Goal: Use online tool/utility

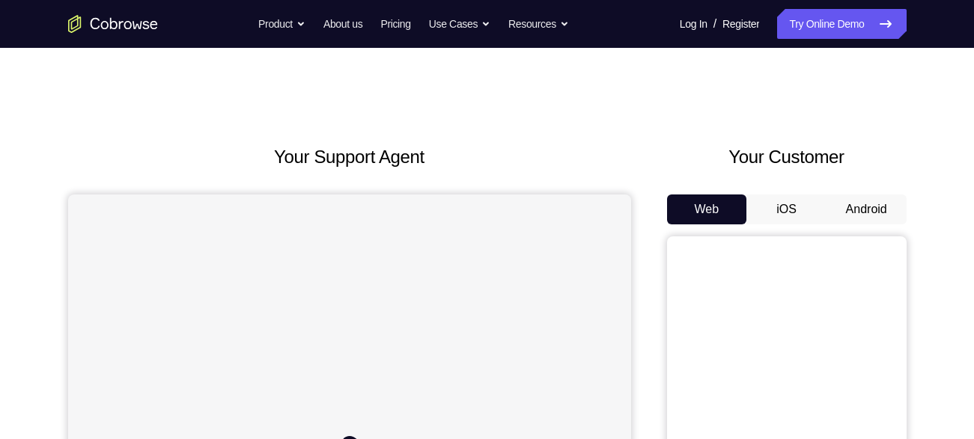
click at [859, 218] on button "Android" at bounding box center [866, 210] width 80 height 30
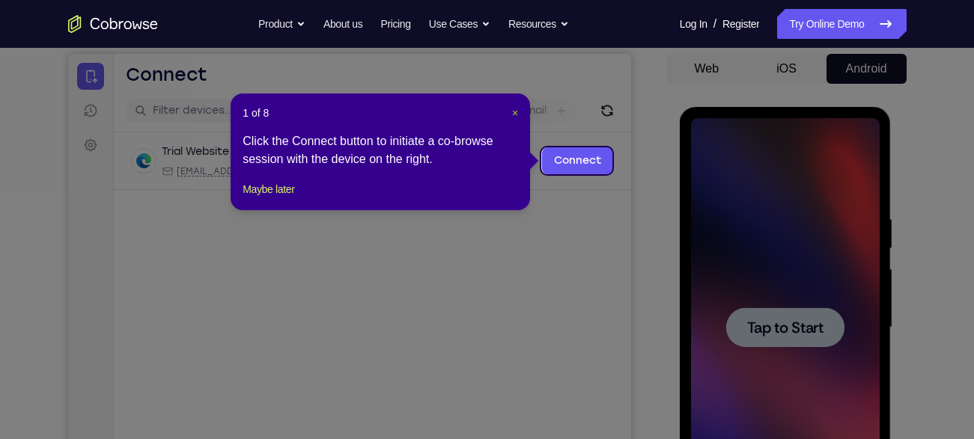
click at [512, 115] on span "×" at bounding box center [515, 113] width 6 height 12
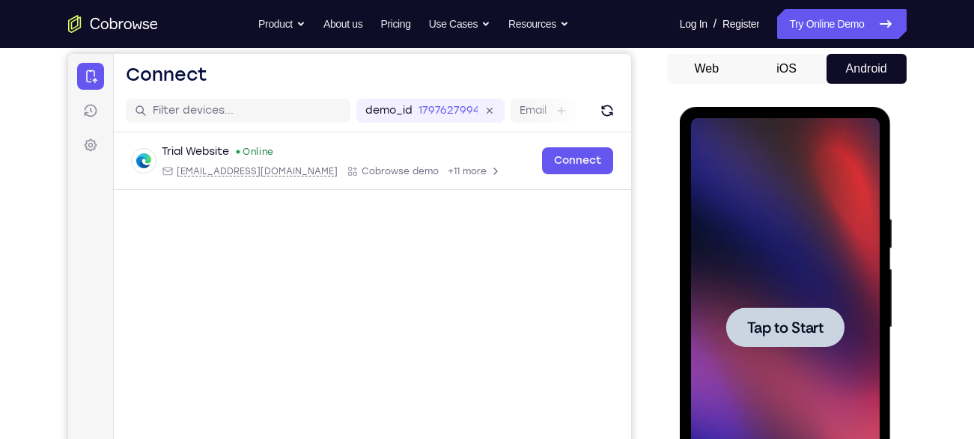
click at [769, 311] on div at bounding box center [785, 328] width 118 height 40
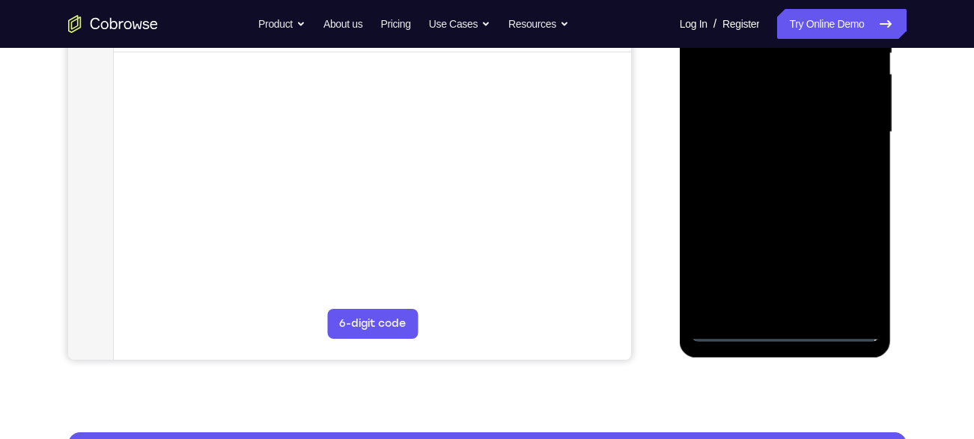
scroll to position [337, 0]
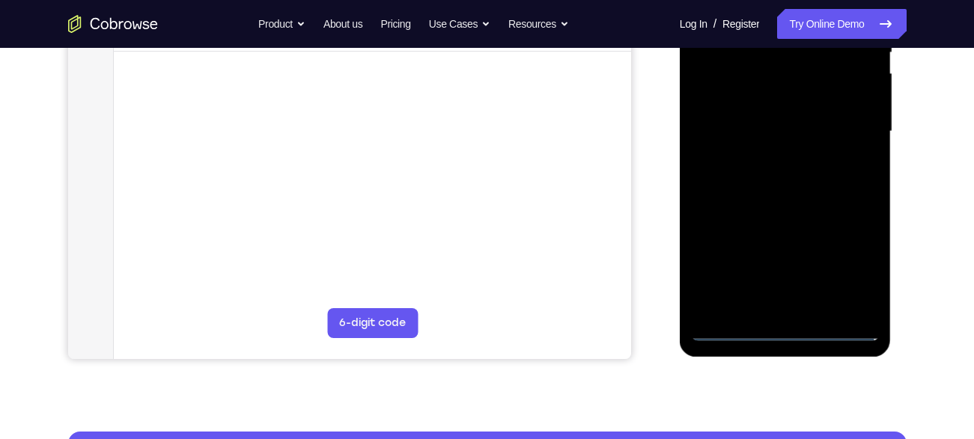
click at [785, 330] on div at bounding box center [785, 131] width 189 height 419
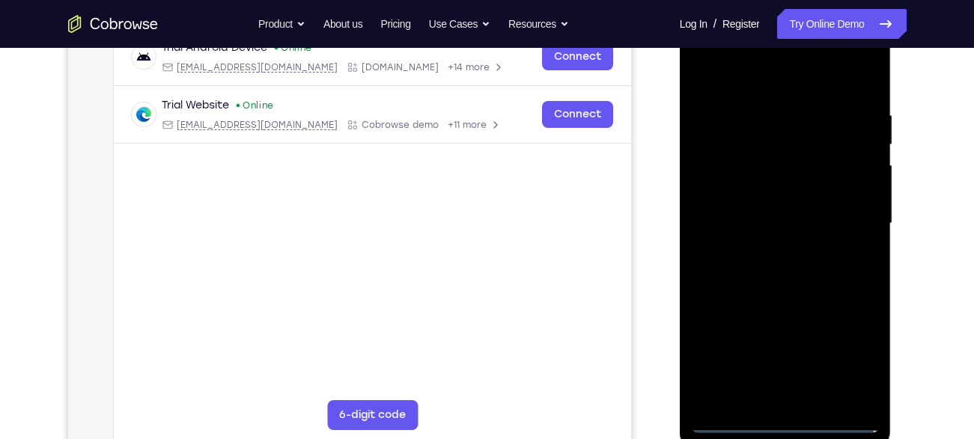
scroll to position [242, 0]
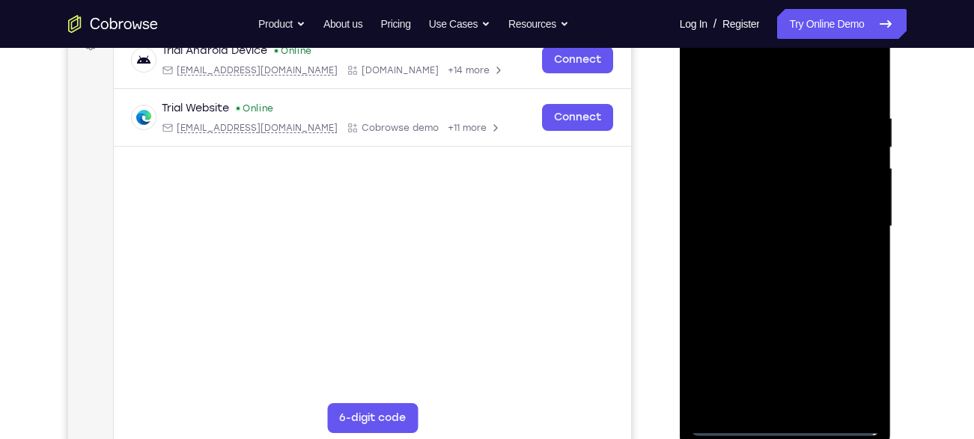
click at [842, 352] on div at bounding box center [785, 226] width 189 height 419
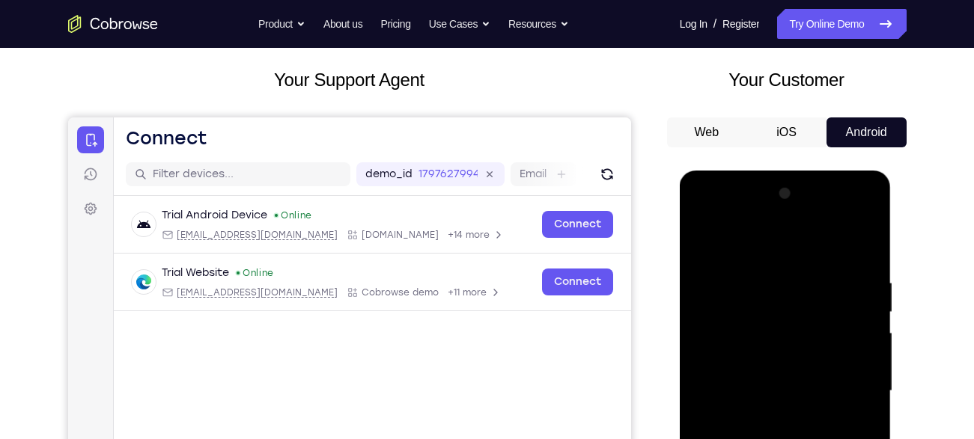
scroll to position [76, 0]
click at [775, 251] on div at bounding box center [785, 392] width 189 height 419
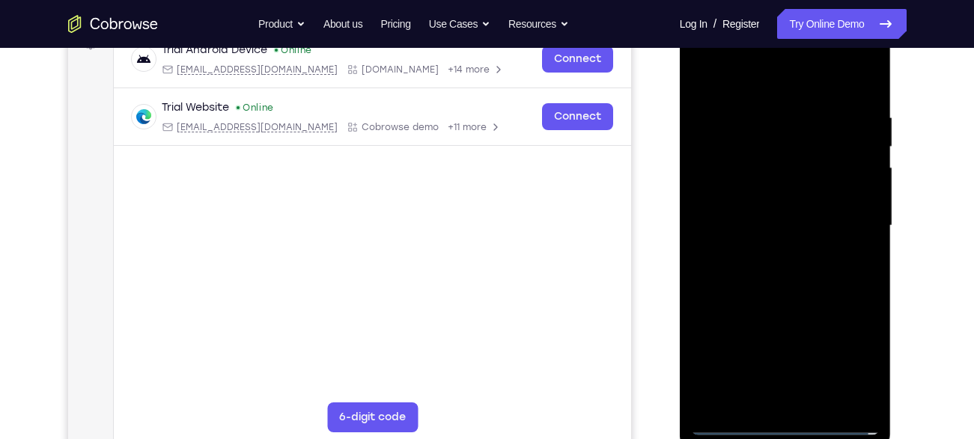
click at [841, 220] on div at bounding box center [785, 225] width 189 height 419
click at [768, 250] on div at bounding box center [785, 225] width 189 height 419
click at [744, 213] on div at bounding box center [785, 225] width 189 height 419
click at [730, 241] on div at bounding box center [785, 225] width 189 height 419
click at [764, 226] on div at bounding box center [785, 225] width 189 height 419
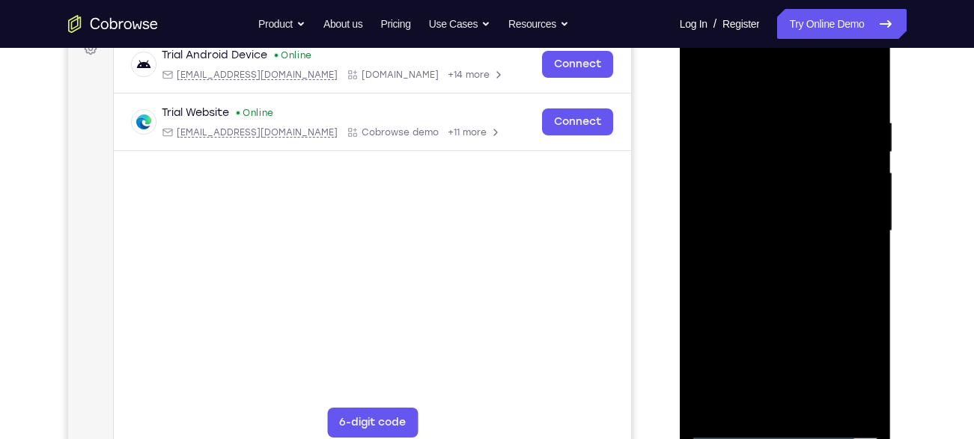
scroll to position [239, 0]
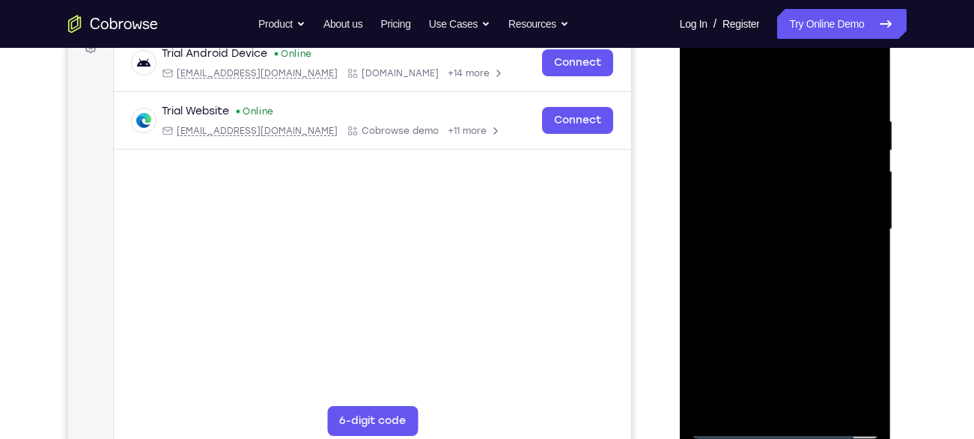
click at [784, 272] on div at bounding box center [785, 229] width 189 height 419
click at [854, 99] on div at bounding box center [785, 229] width 189 height 419
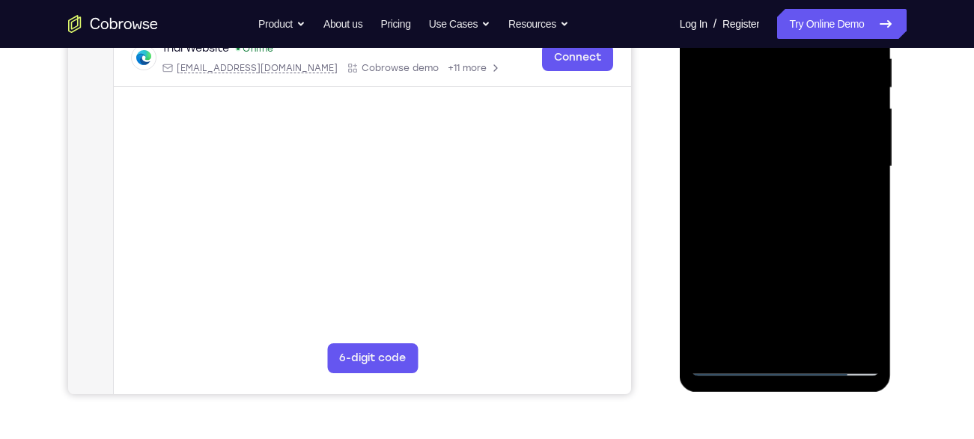
scroll to position [299, 0]
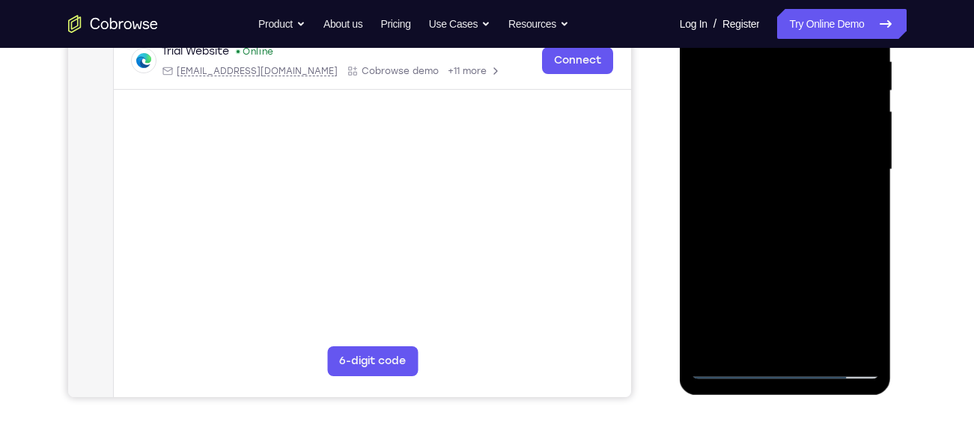
click at [862, 347] on div at bounding box center [785, 169] width 189 height 419
click at [869, 323] on div at bounding box center [785, 169] width 189 height 419
drag, startPoint x: 853, startPoint y: 293, endPoint x: 826, endPoint y: 200, distance: 97.2
click at [826, 200] on div at bounding box center [785, 169] width 189 height 419
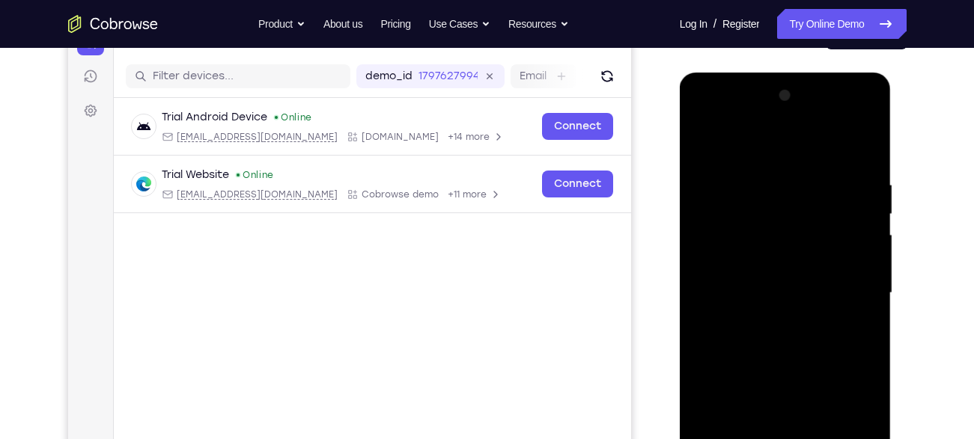
scroll to position [174, 0]
drag, startPoint x: 794, startPoint y: 297, endPoint x: 823, endPoint y: 317, distance: 36.1
click at [823, 317] on div at bounding box center [785, 294] width 189 height 419
click at [758, 176] on div at bounding box center [785, 294] width 189 height 419
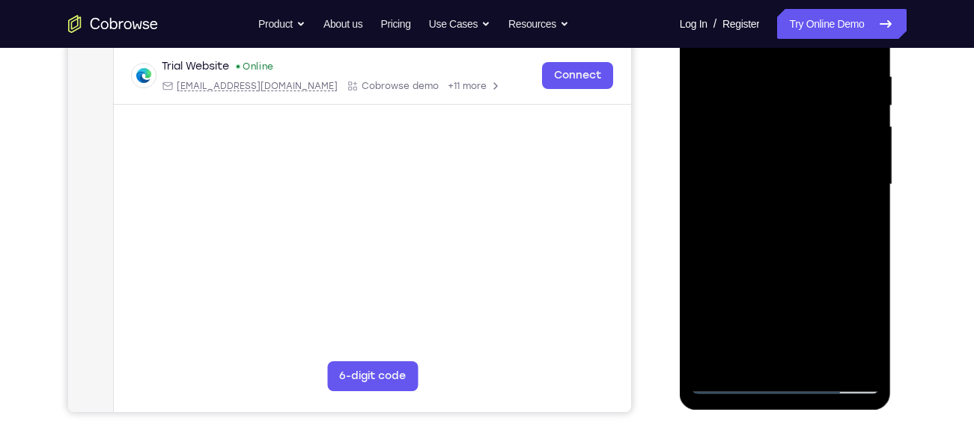
scroll to position [288, 0]
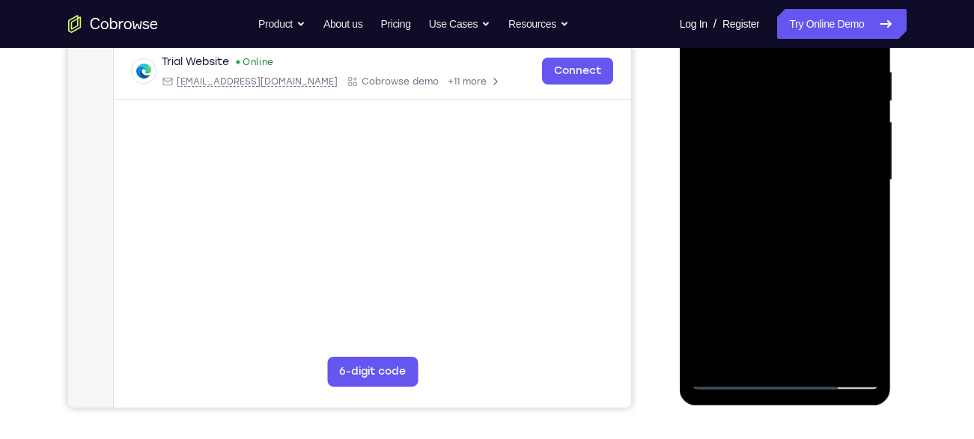
click at [844, 351] on div at bounding box center [785, 180] width 189 height 419
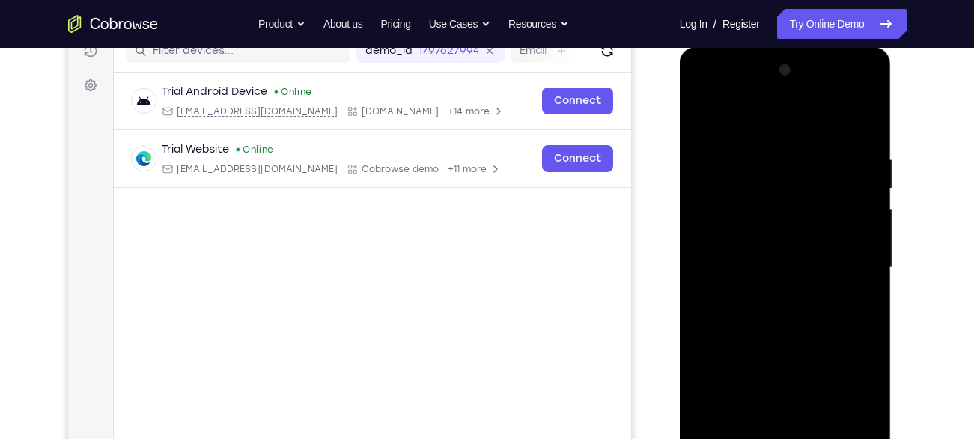
click at [862, 241] on div at bounding box center [785, 267] width 189 height 419
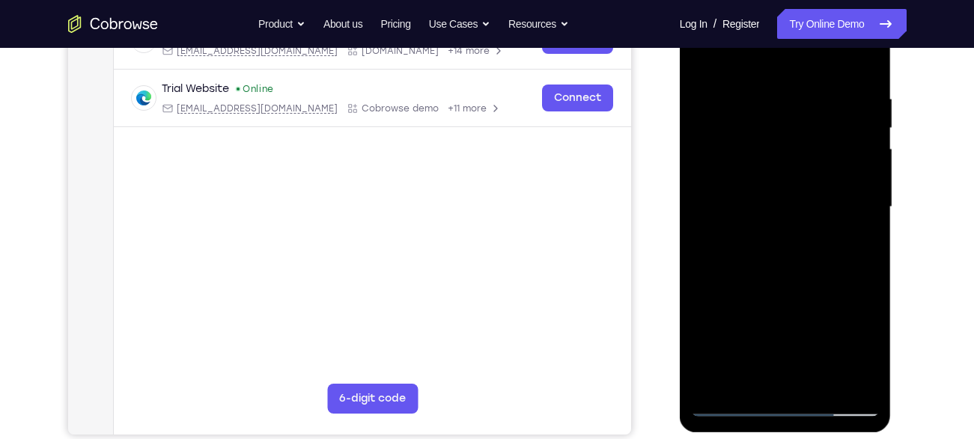
click at [841, 377] on div at bounding box center [785, 207] width 189 height 419
click at [763, 373] on div at bounding box center [785, 207] width 189 height 419
click at [856, 375] on div at bounding box center [785, 207] width 189 height 419
click at [823, 175] on div at bounding box center [785, 207] width 189 height 419
click at [814, 371] on div at bounding box center [785, 207] width 189 height 419
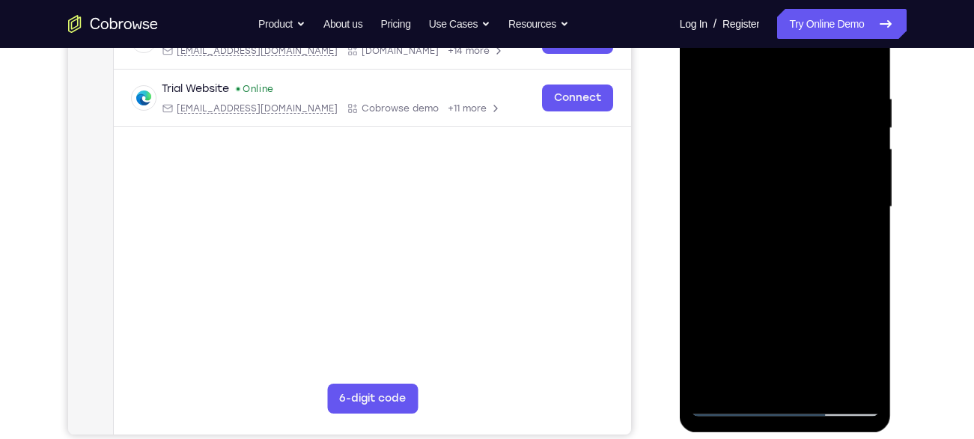
click at [853, 374] on div at bounding box center [785, 207] width 189 height 419
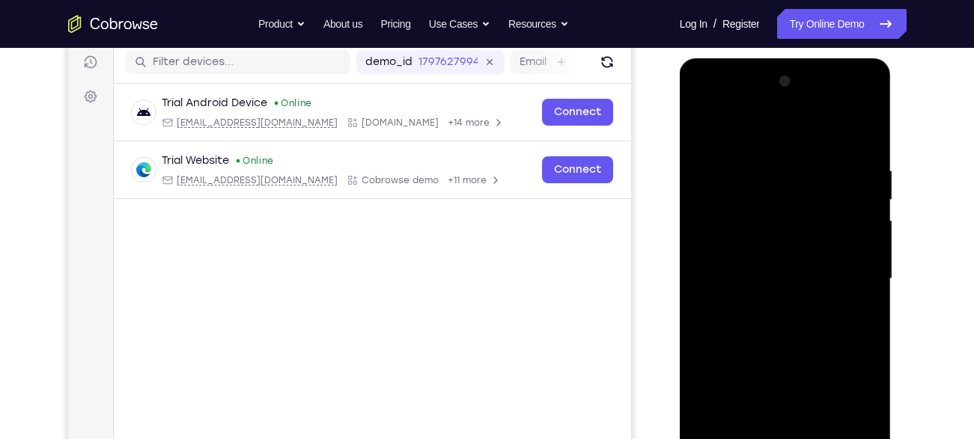
scroll to position [184, 0]
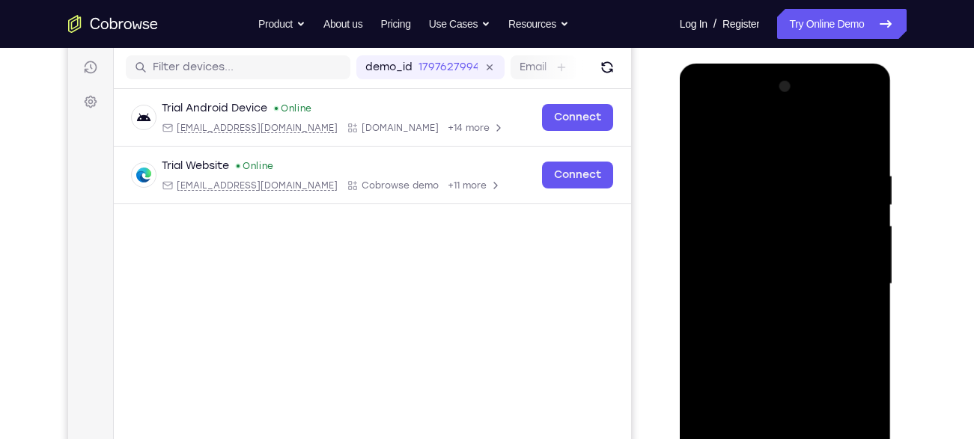
click at [861, 337] on div at bounding box center [785, 284] width 189 height 419
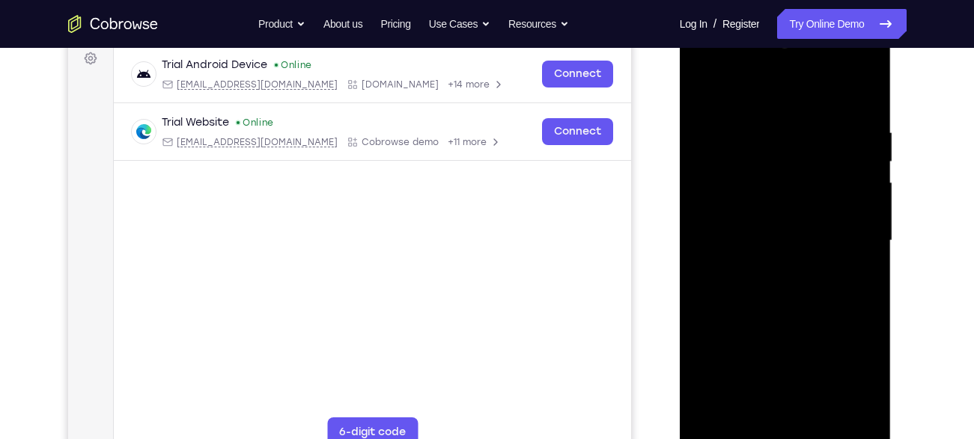
scroll to position [228, 0]
click at [847, 230] on div at bounding box center [785, 240] width 189 height 419
click at [868, 188] on div at bounding box center [785, 240] width 189 height 419
click at [691, 225] on div at bounding box center [785, 240] width 189 height 419
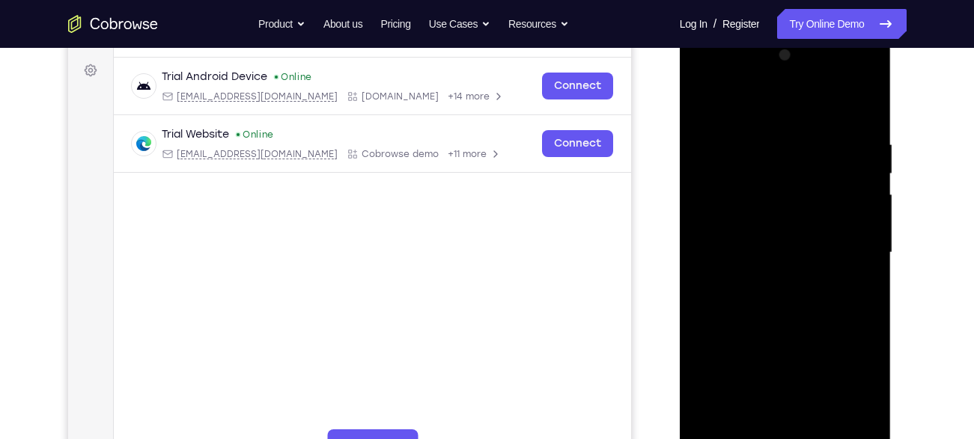
scroll to position [215, 0]
click at [695, 225] on div at bounding box center [785, 253] width 189 height 419
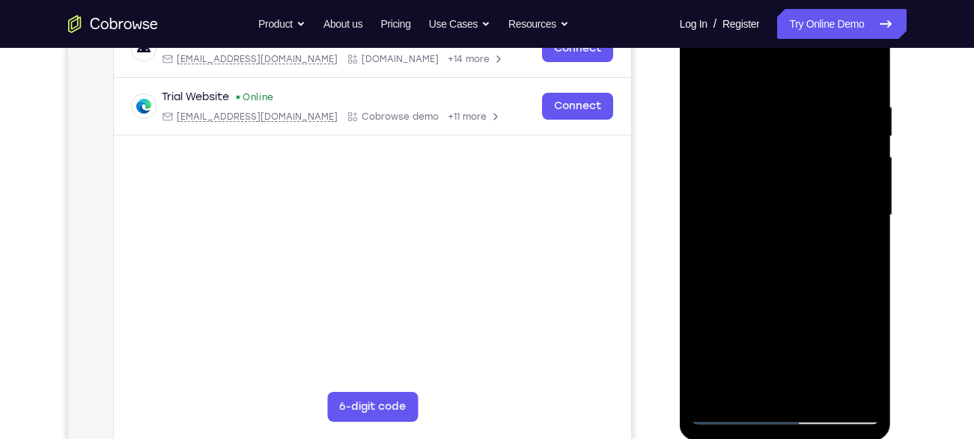
scroll to position [248, 0]
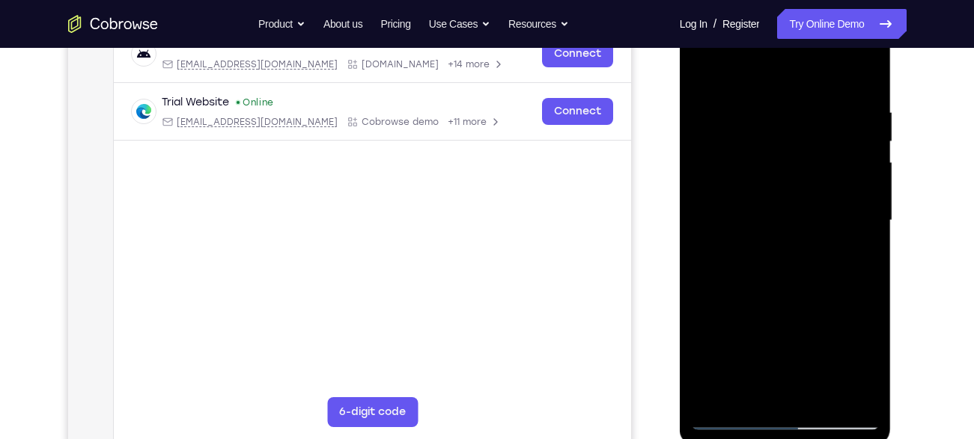
click at [697, 91] on div at bounding box center [785, 220] width 189 height 419
click at [739, 67] on div at bounding box center [785, 220] width 189 height 419
drag, startPoint x: 785, startPoint y: 226, endPoint x: 782, endPoint y: 90, distance: 136.3
click at [782, 90] on div at bounding box center [785, 220] width 189 height 419
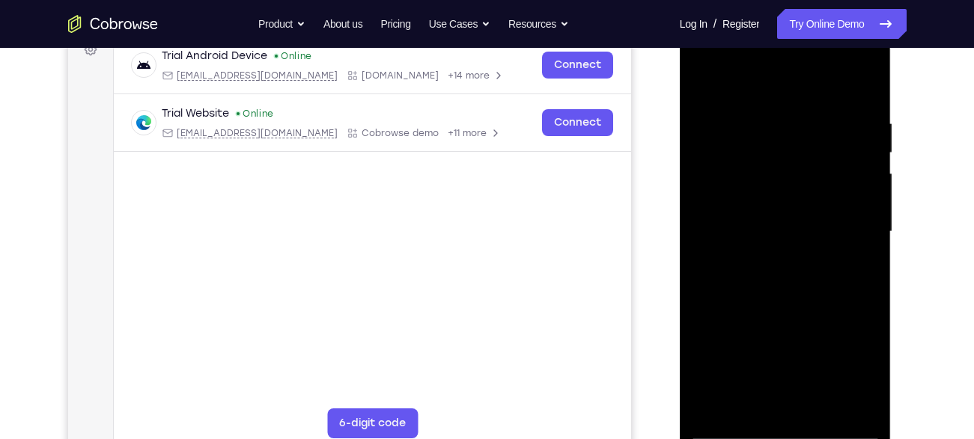
scroll to position [238, 0]
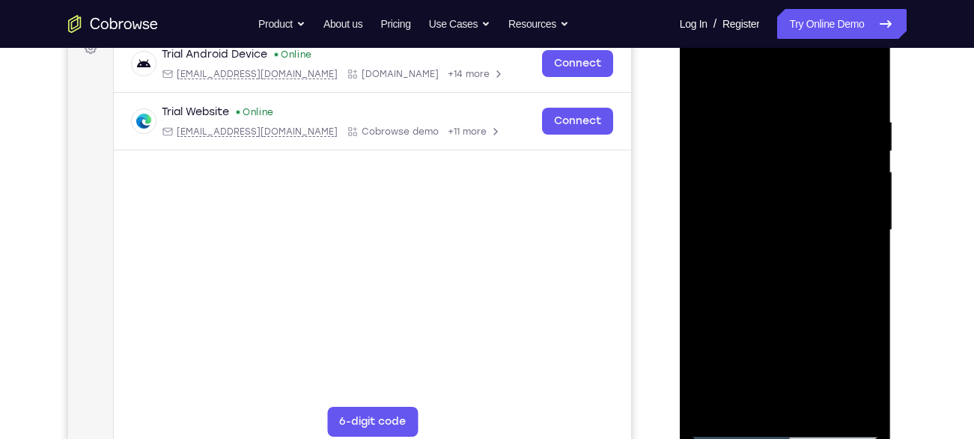
click at [735, 272] on div at bounding box center [785, 230] width 189 height 419
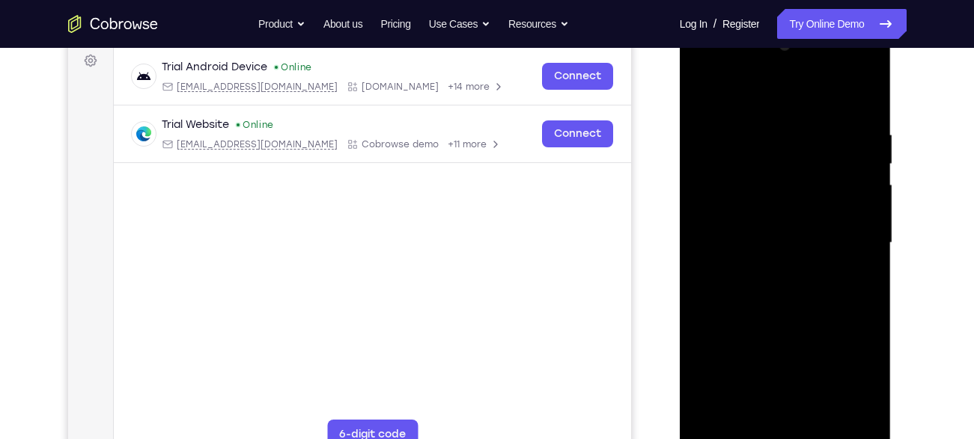
scroll to position [225, 0]
click at [870, 174] on div at bounding box center [785, 243] width 189 height 419
click at [708, 91] on div at bounding box center [785, 243] width 189 height 419
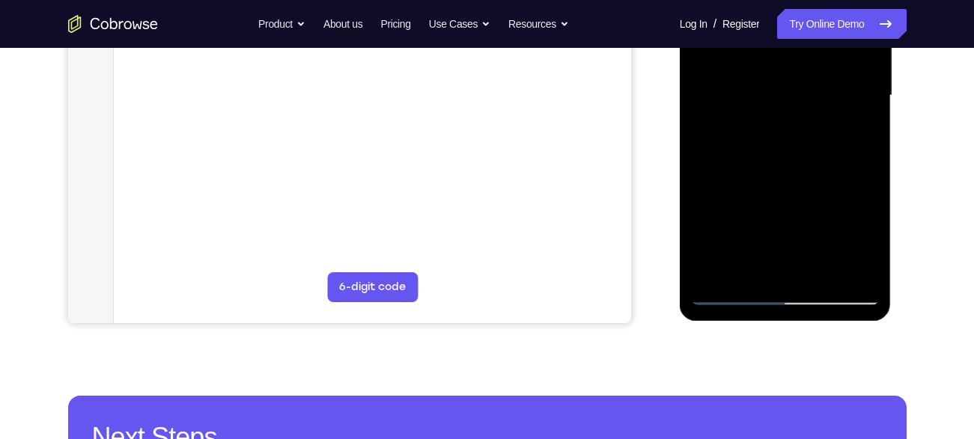
scroll to position [372, 0]
click at [821, 272] on div at bounding box center [785, 96] width 189 height 419
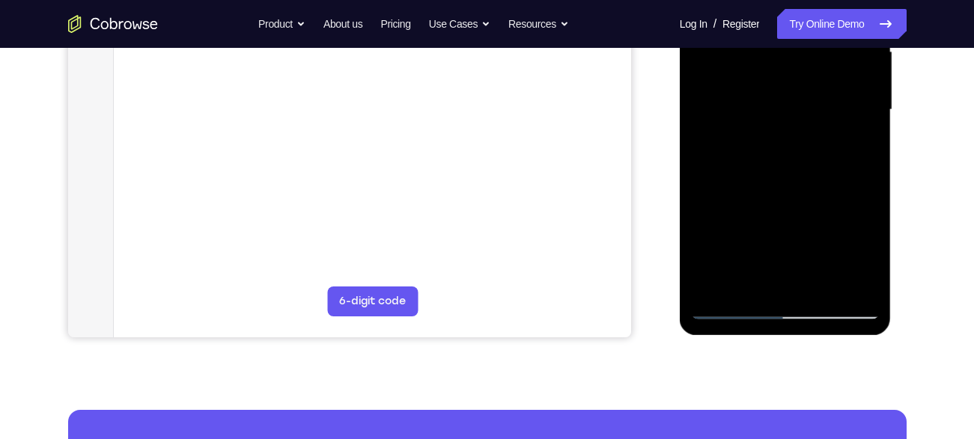
scroll to position [359, 0]
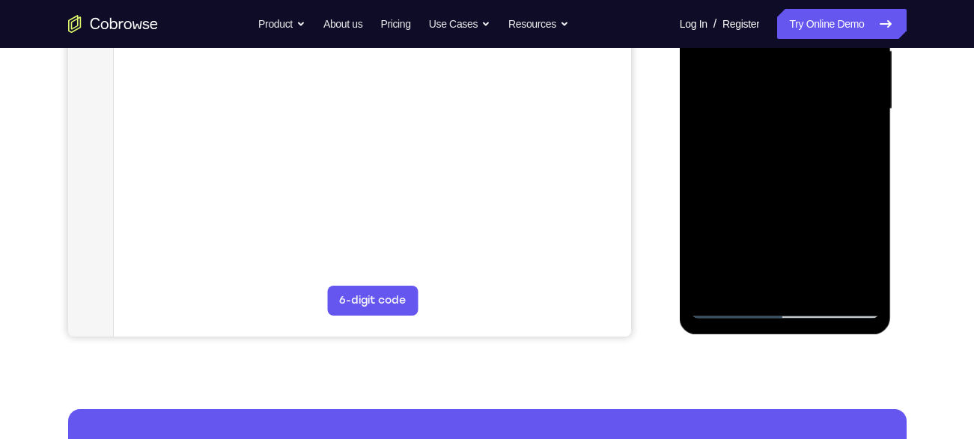
click at [821, 278] on div at bounding box center [785, 109] width 189 height 419
click at [821, 286] on div at bounding box center [785, 109] width 189 height 419
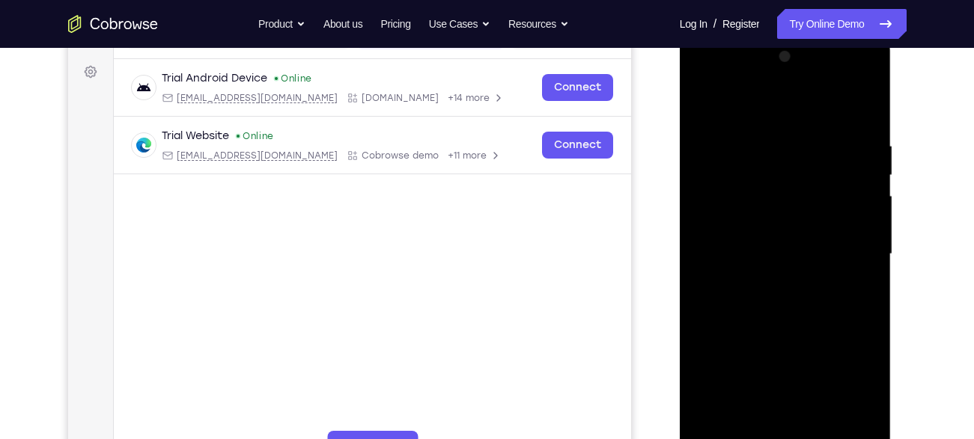
scroll to position [210, 0]
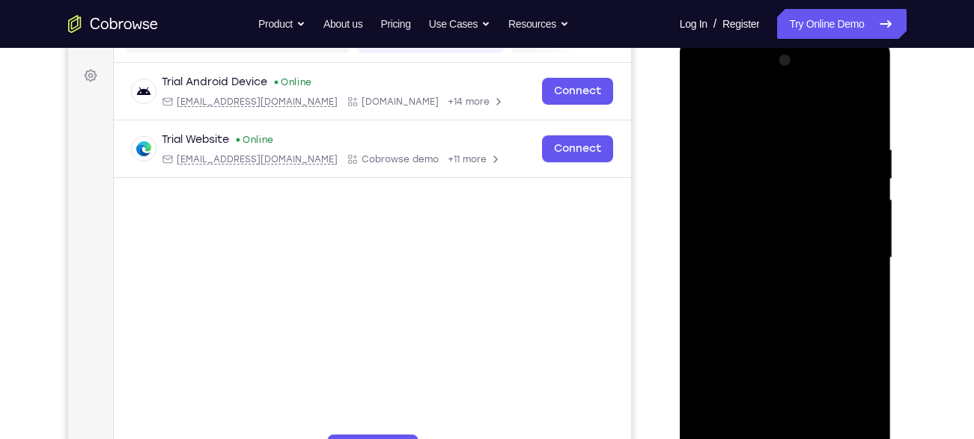
click at [704, 104] on div at bounding box center [785, 258] width 189 height 419
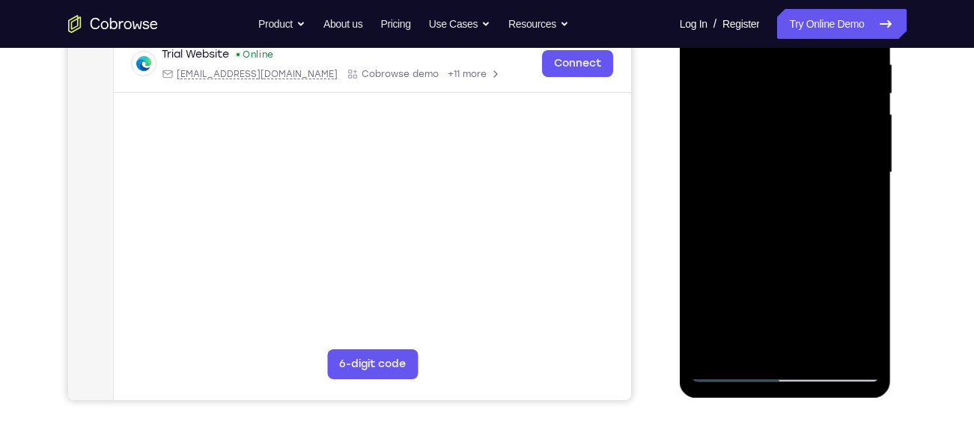
scroll to position [299, 0]
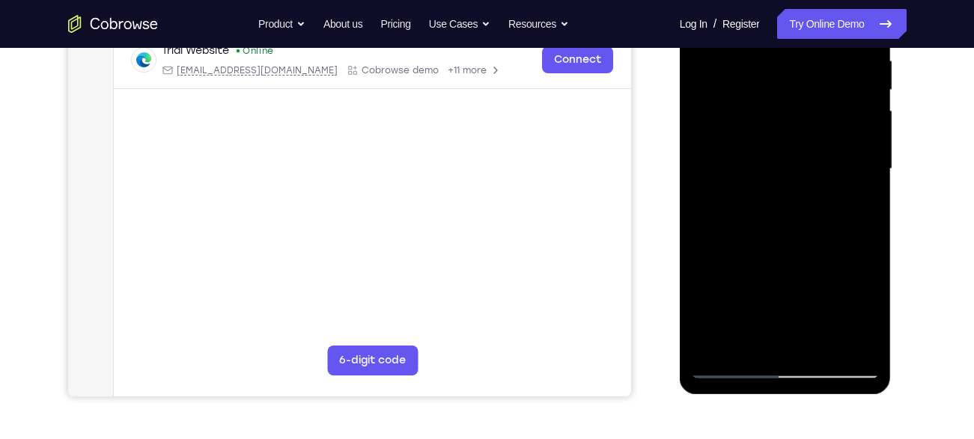
click at [776, 244] on div at bounding box center [785, 169] width 189 height 419
click at [794, 234] on div at bounding box center [785, 169] width 189 height 419
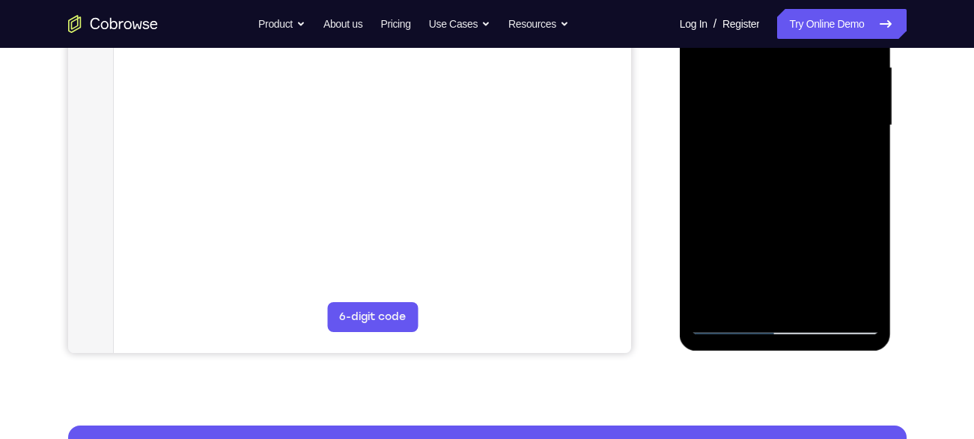
click at [737, 294] on div at bounding box center [785, 125] width 189 height 419
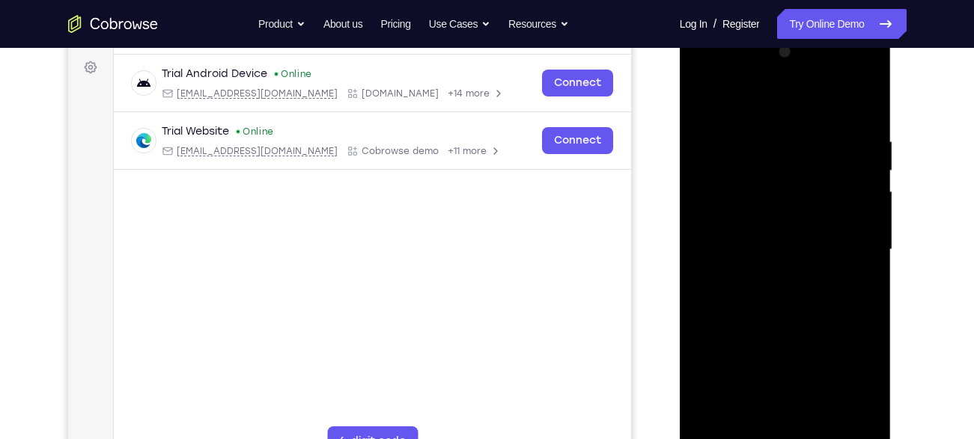
click at [701, 99] on div at bounding box center [785, 249] width 189 height 419
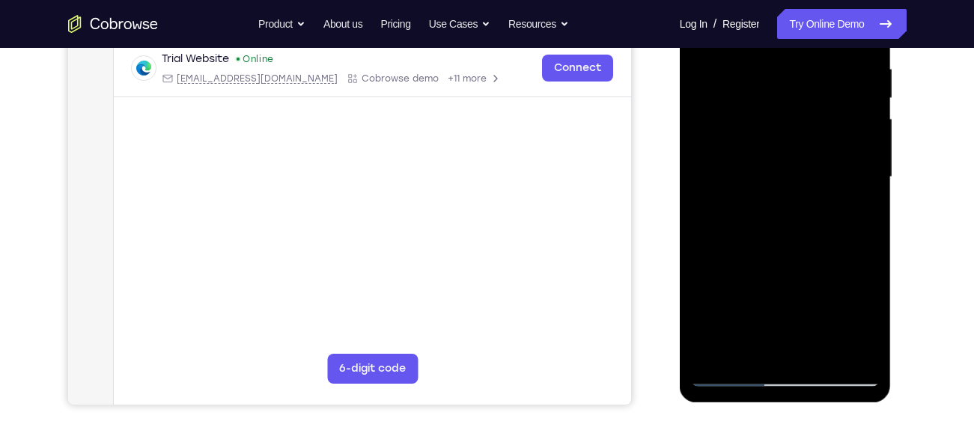
scroll to position [293, 0]
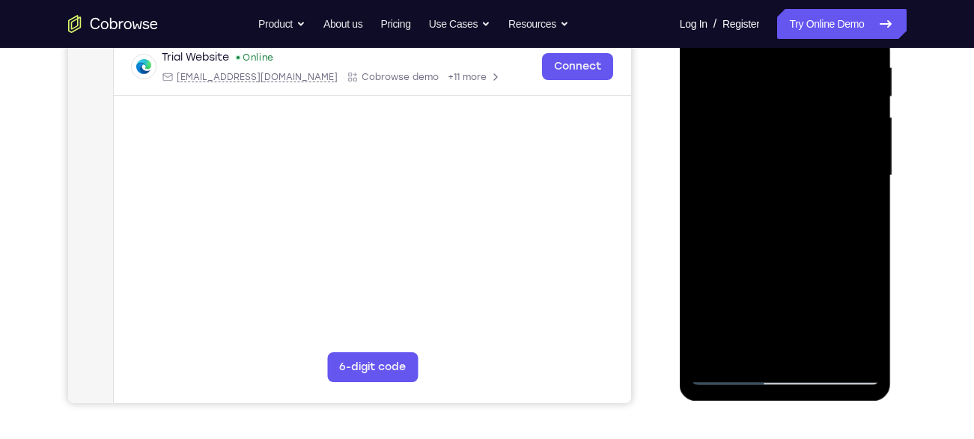
click at [795, 233] on div at bounding box center [785, 175] width 189 height 419
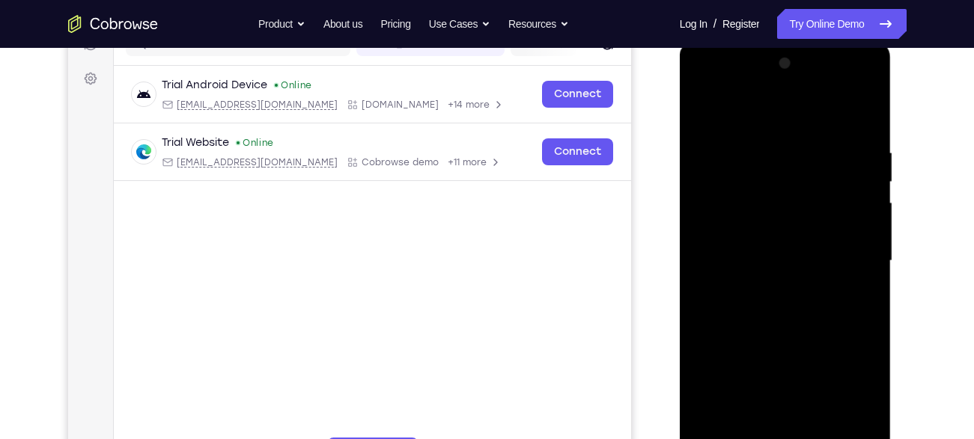
scroll to position [207, 0]
drag, startPoint x: 787, startPoint y: 184, endPoint x: 838, endPoint y: 325, distance: 149.7
click at [838, 325] on div at bounding box center [785, 261] width 189 height 419
drag, startPoint x: 789, startPoint y: 217, endPoint x: 816, endPoint y: 359, distance: 144.8
click at [816, 359] on div at bounding box center [785, 261] width 189 height 419
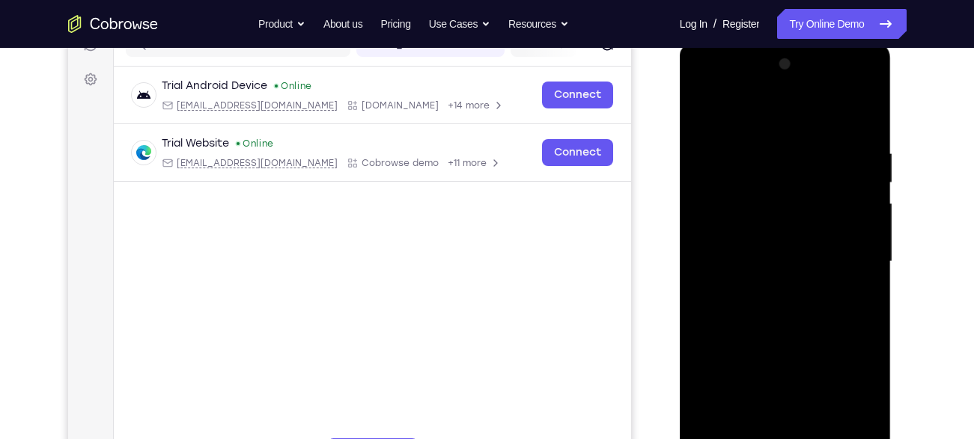
drag, startPoint x: 780, startPoint y: 206, endPoint x: 823, endPoint y: 364, distance: 163.6
click at [823, 364] on div at bounding box center [785, 261] width 189 height 419
drag, startPoint x: 764, startPoint y: 165, endPoint x: 794, endPoint y: 347, distance: 184.4
click at [794, 347] on div at bounding box center [785, 261] width 189 height 419
drag, startPoint x: 747, startPoint y: 188, endPoint x: 792, endPoint y: 345, distance: 163.5
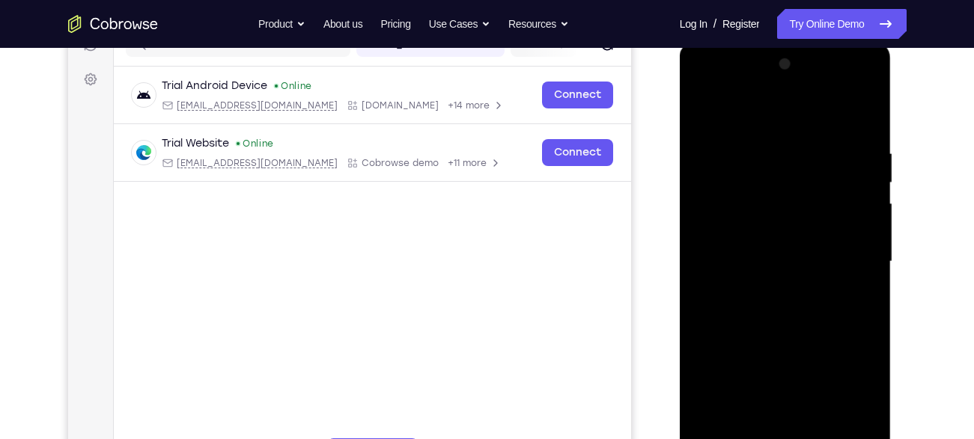
click at [792, 345] on div at bounding box center [785, 261] width 189 height 419
drag, startPoint x: 767, startPoint y: 184, endPoint x: 827, endPoint y: 364, distance: 189.4
click at [827, 364] on div at bounding box center [785, 261] width 189 height 419
drag, startPoint x: 791, startPoint y: 153, endPoint x: 836, endPoint y: 315, distance: 167.8
click at [836, 315] on div at bounding box center [785, 261] width 189 height 419
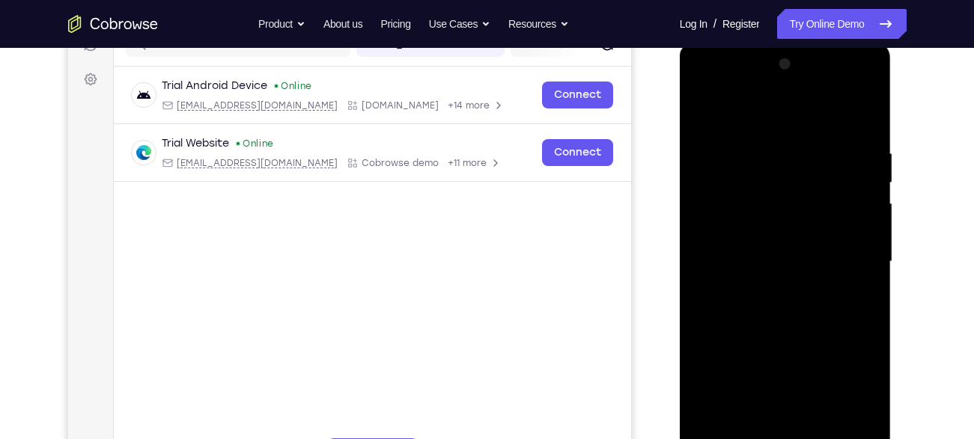
click at [705, 110] on div at bounding box center [785, 261] width 189 height 419
drag, startPoint x: 705, startPoint y: 110, endPoint x: 781, endPoint y: 248, distance: 157.1
click at [781, 248] on div at bounding box center [785, 261] width 189 height 419
drag, startPoint x: 781, startPoint y: 248, endPoint x: 761, endPoint y: 152, distance: 97.9
click at [761, 152] on div at bounding box center [785, 261] width 189 height 419
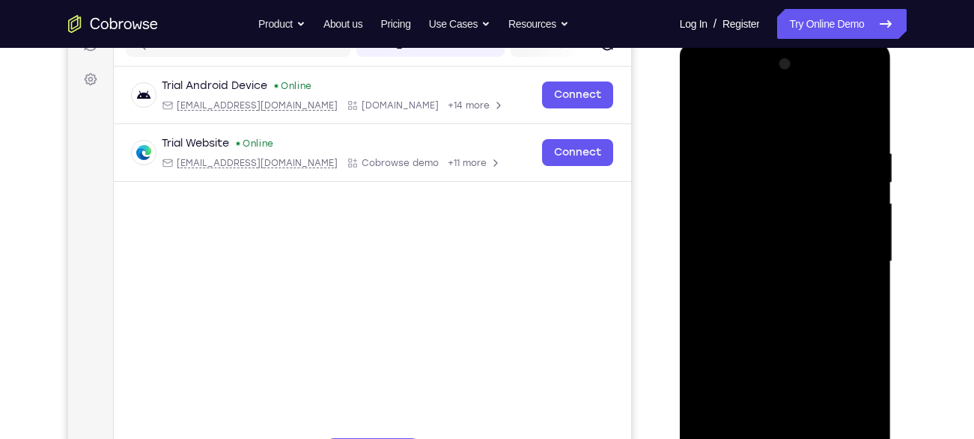
click at [731, 144] on div at bounding box center [785, 261] width 189 height 419
click at [701, 113] on div at bounding box center [785, 261] width 189 height 419
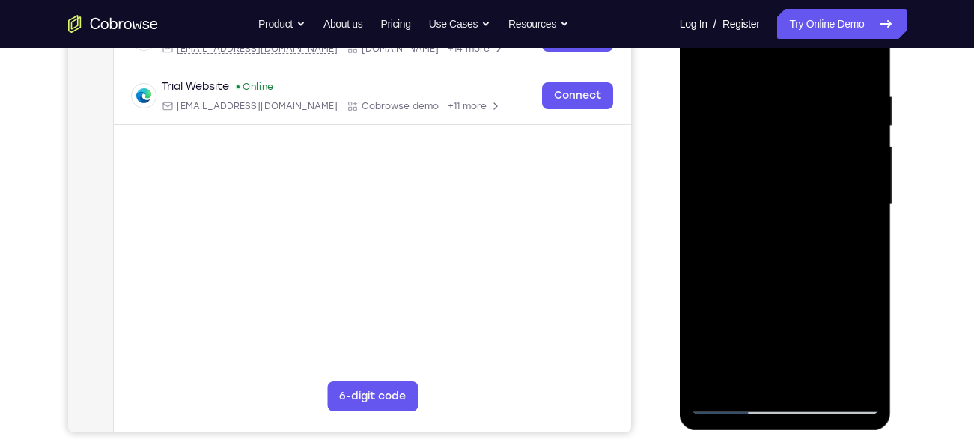
scroll to position [279, 0]
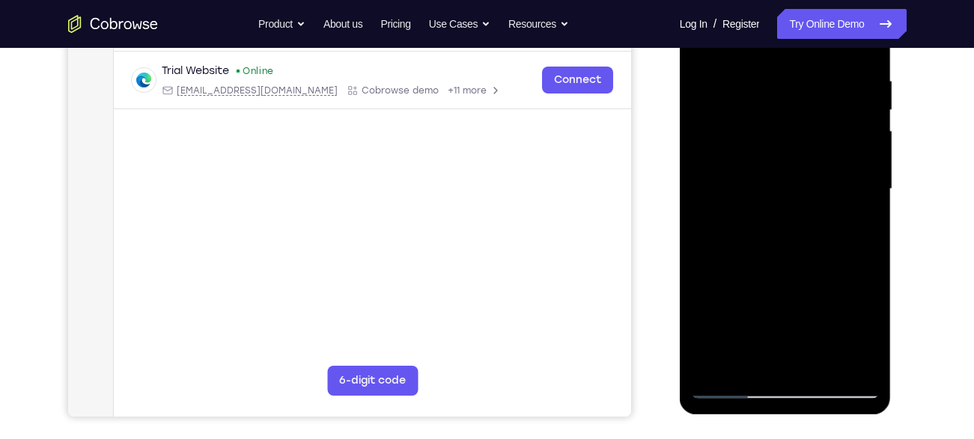
click at [776, 188] on div at bounding box center [785, 189] width 189 height 419
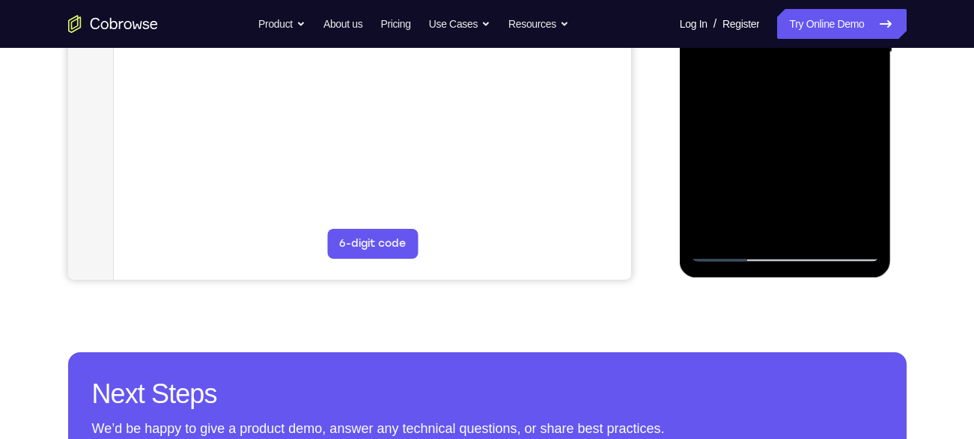
scroll to position [415, 0]
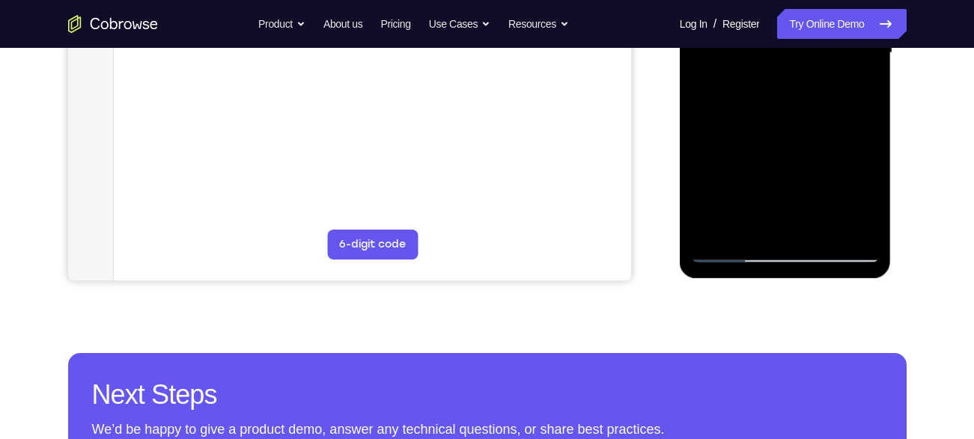
click at [737, 225] on div at bounding box center [785, 53] width 189 height 419
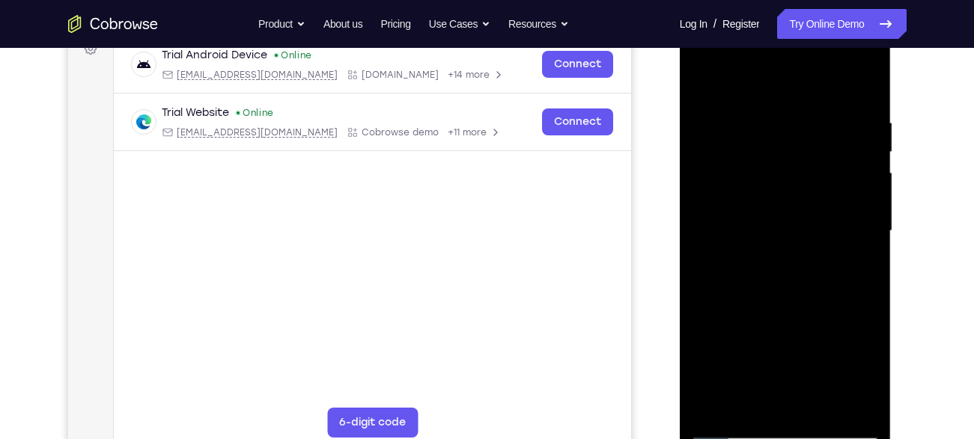
scroll to position [236, 0]
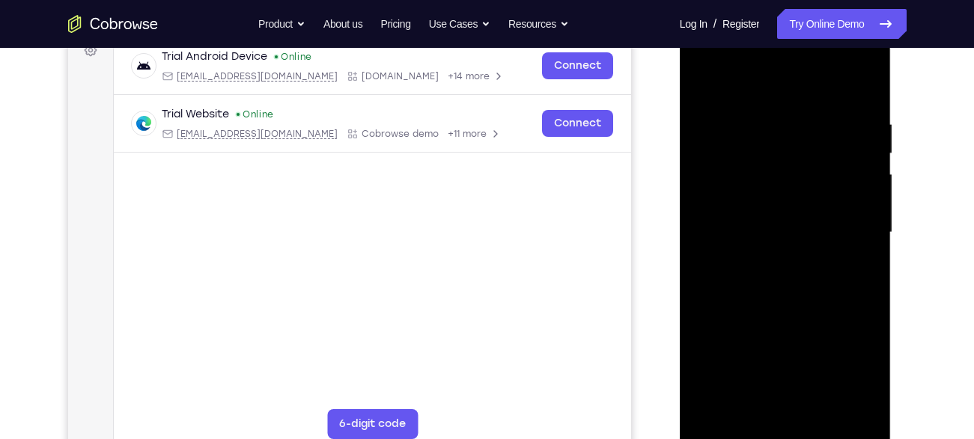
click at [705, 83] on div at bounding box center [785, 232] width 189 height 419
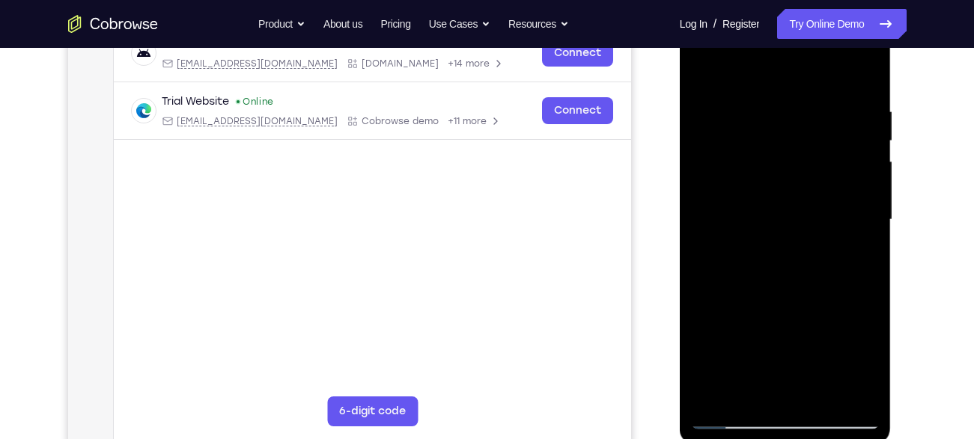
scroll to position [247, 0]
click at [706, 67] on div at bounding box center [785, 221] width 189 height 419
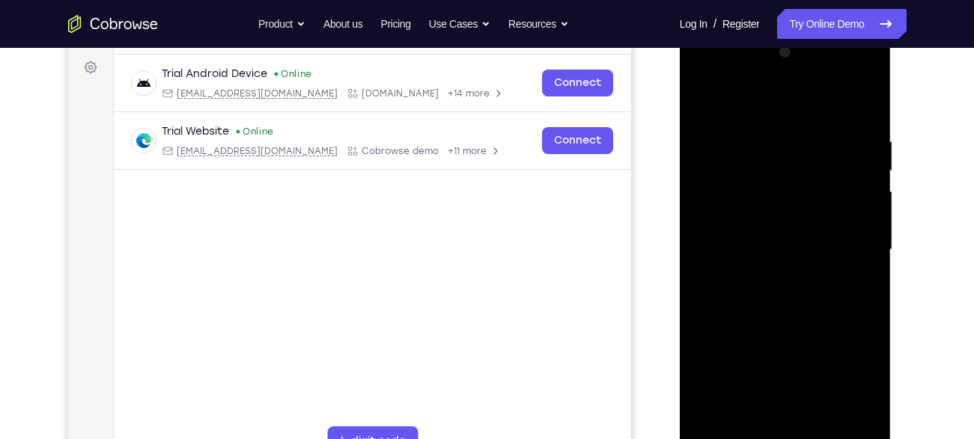
scroll to position [218, 0]
click at [866, 96] on div at bounding box center [785, 250] width 189 height 419
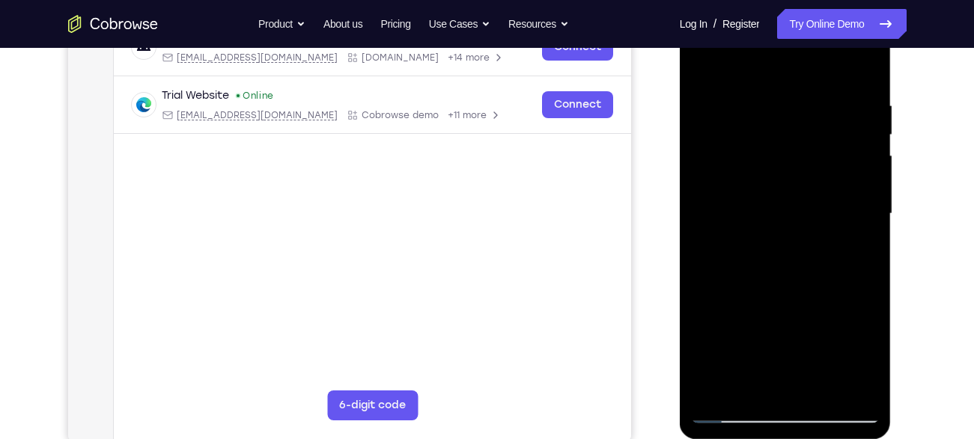
scroll to position [254, 0]
drag, startPoint x: 822, startPoint y: 135, endPoint x: 844, endPoint y: 234, distance: 101.9
click at [844, 234] on div at bounding box center [785, 214] width 189 height 419
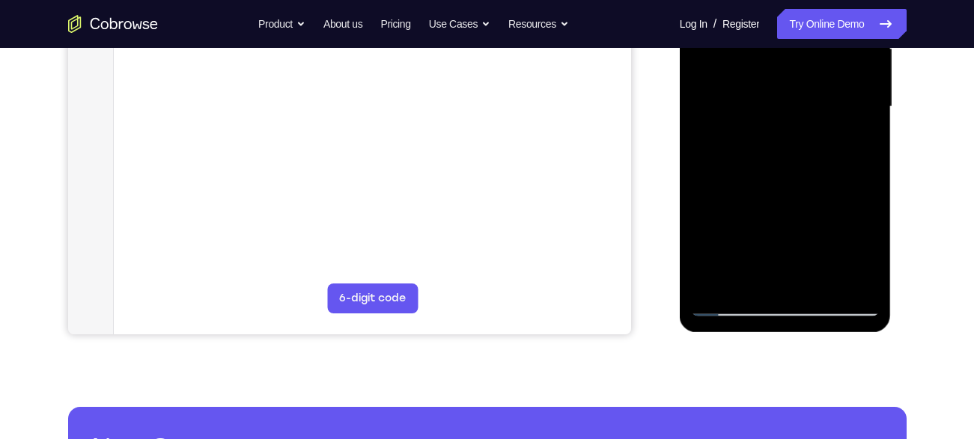
scroll to position [362, 0]
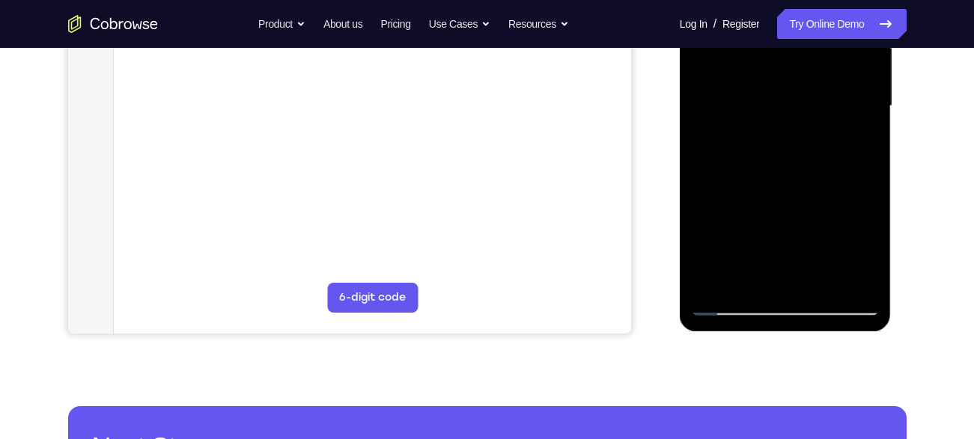
click at [704, 240] on div at bounding box center [785, 106] width 189 height 419
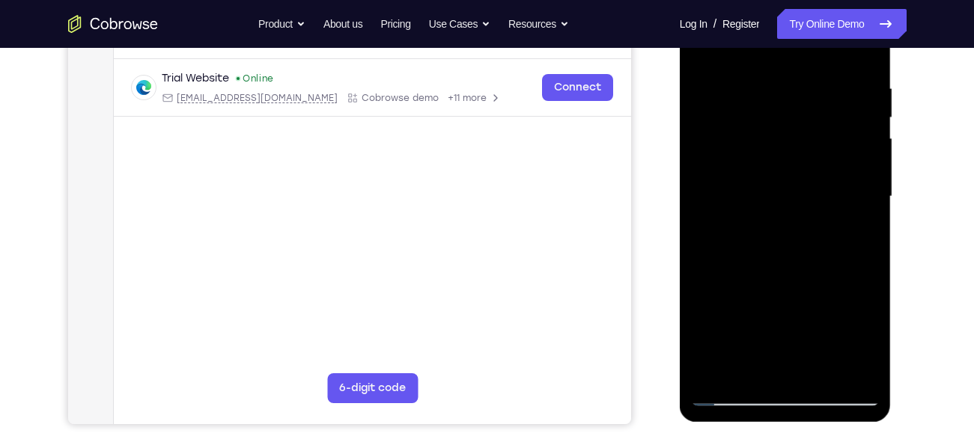
scroll to position [272, 0]
click at [842, 197] on div at bounding box center [785, 196] width 189 height 419
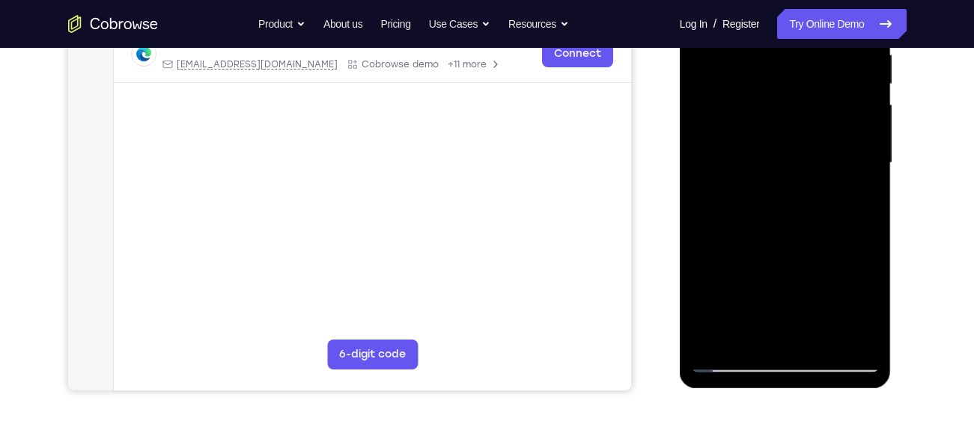
scroll to position [306, 0]
click at [847, 332] on div at bounding box center [785, 162] width 189 height 419
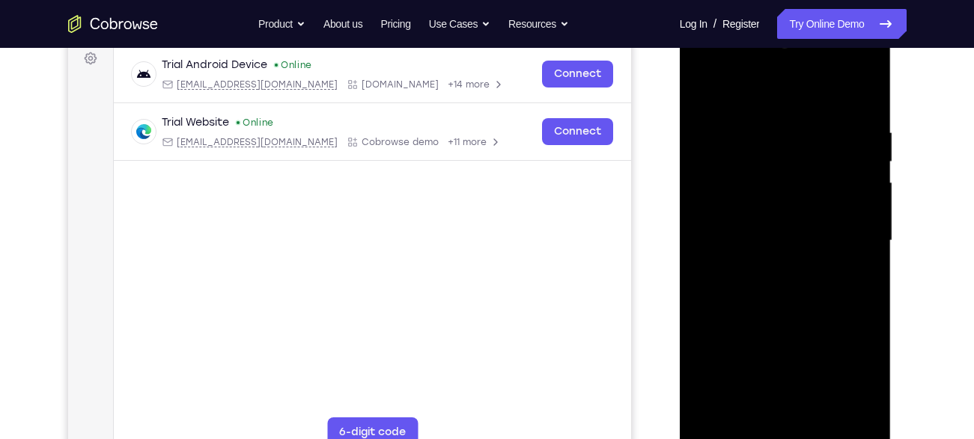
scroll to position [225, 0]
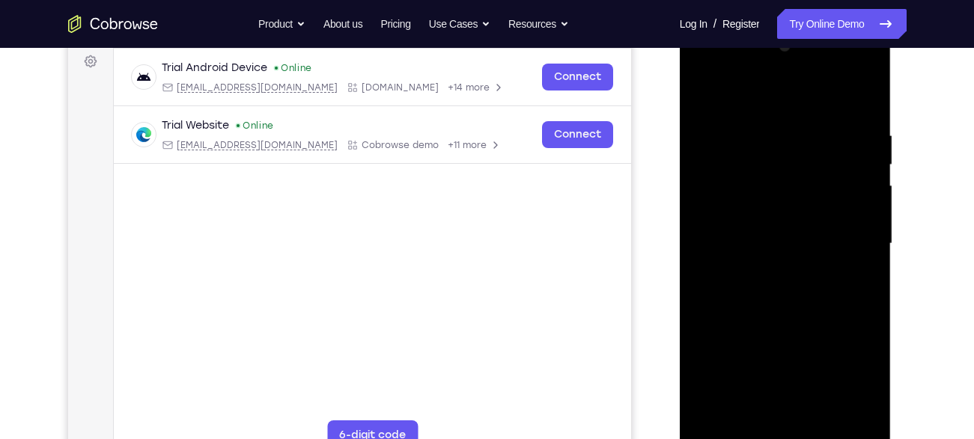
click at [853, 99] on div at bounding box center [785, 243] width 189 height 419
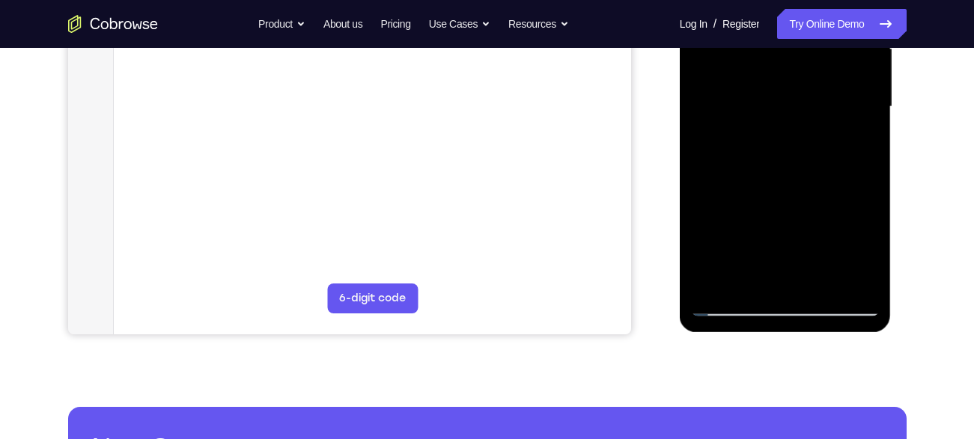
scroll to position [365, 0]
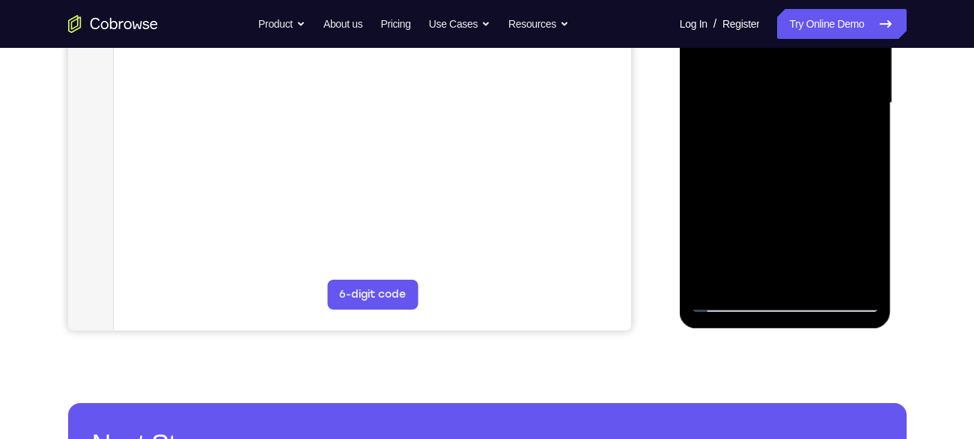
click at [816, 276] on div at bounding box center [785, 103] width 189 height 419
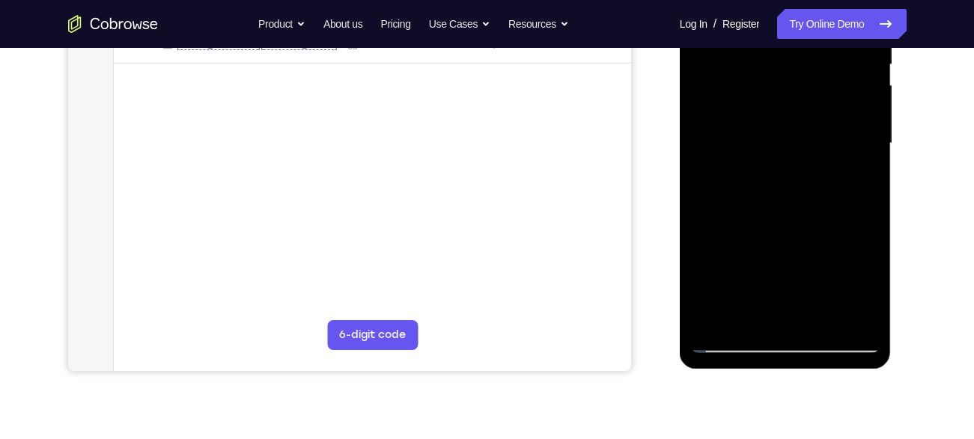
click at [776, 140] on div at bounding box center [785, 143] width 189 height 419
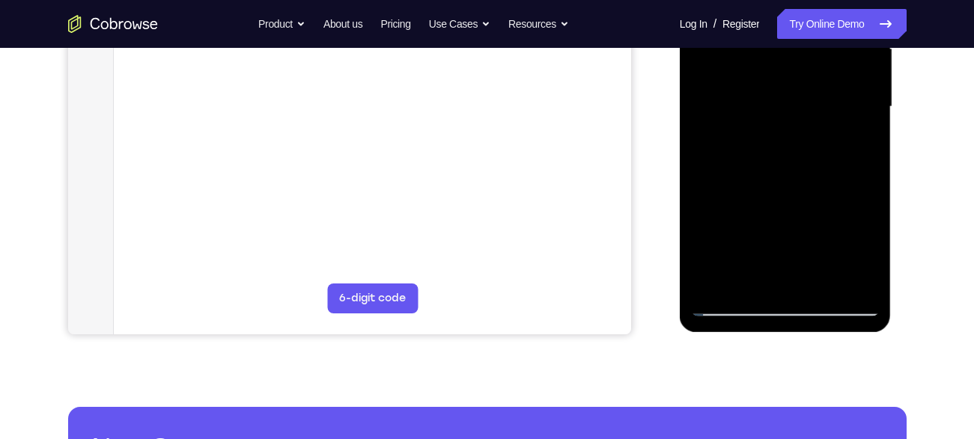
click at [755, 222] on div at bounding box center [785, 106] width 189 height 419
click at [734, 273] on div at bounding box center [785, 106] width 189 height 419
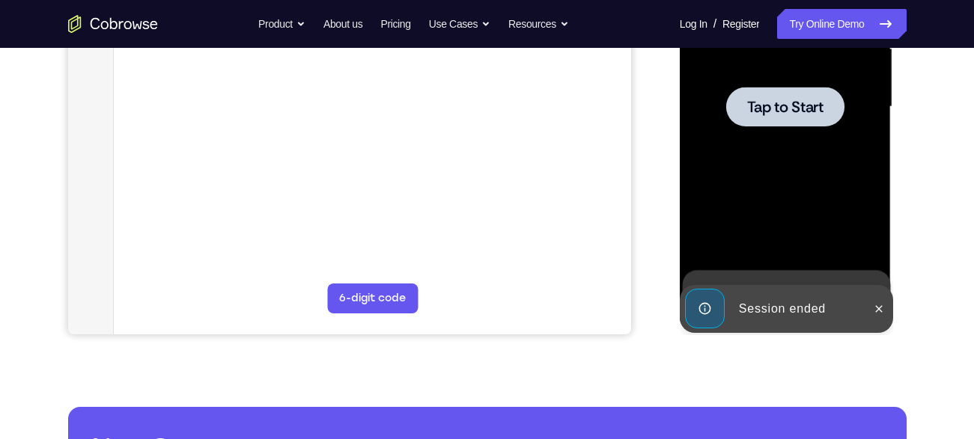
click at [784, 109] on span "Tap to Start" at bounding box center [785, 107] width 76 height 15
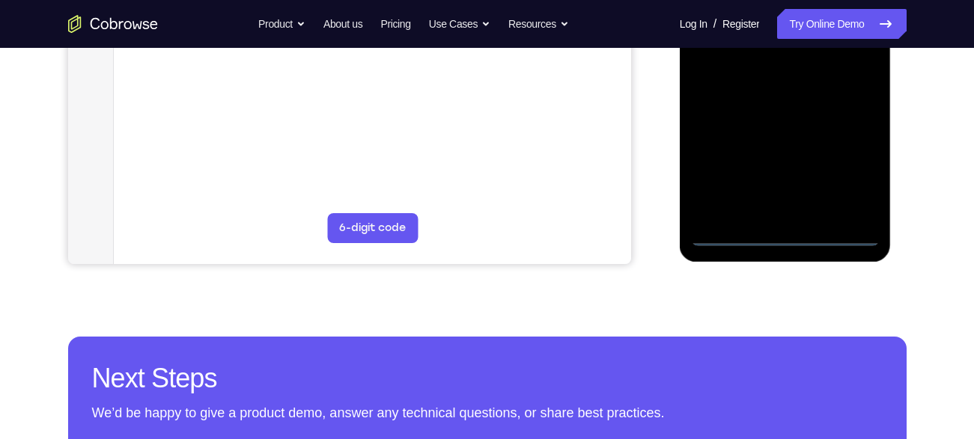
scroll to position [433, 0]
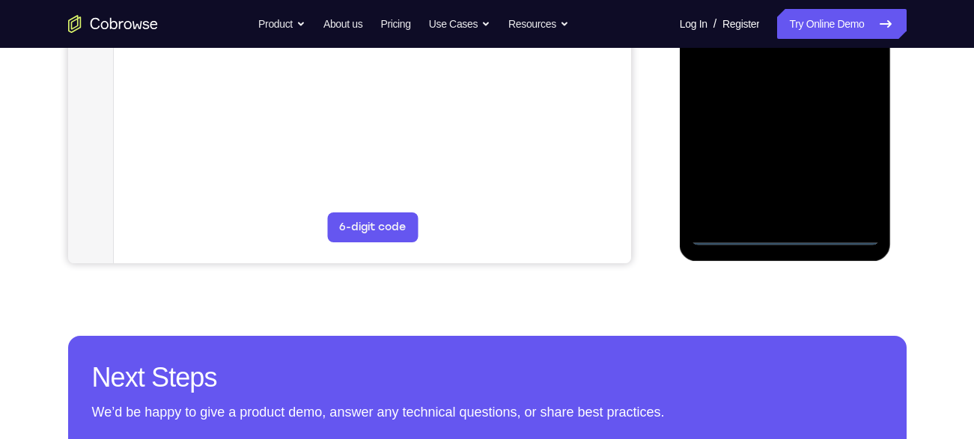
click at [782, 226] on div at bounding box center [785, 35] width 189 height 419
click at [785, 237] on div at bounding box center [785, 35] width 189 height 419
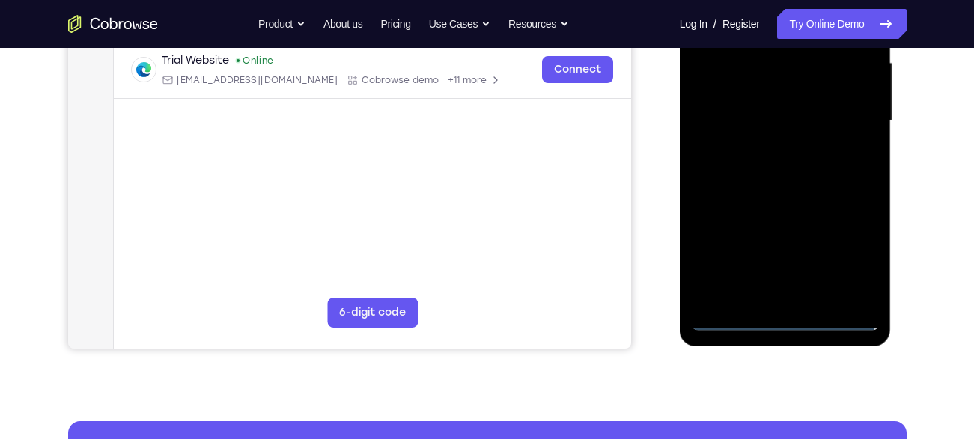
scroll to position [343, 0]
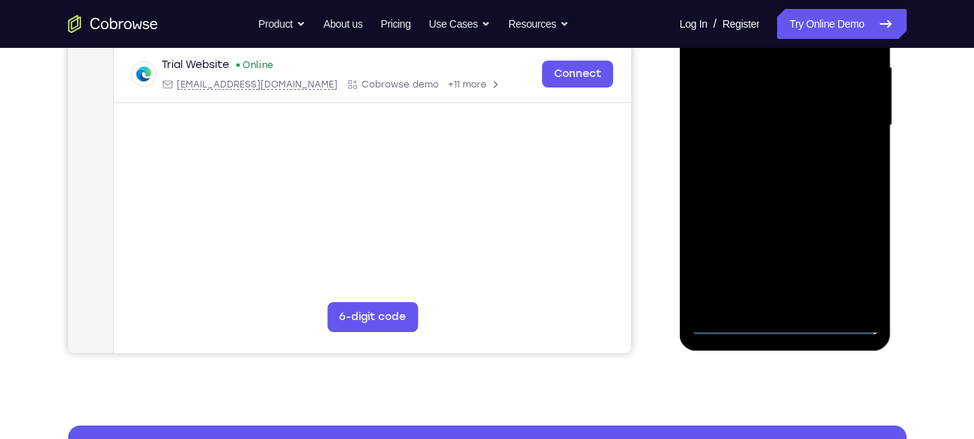
click at [873, 278] on div at bounding box center [785, 125] width 189 height 419
click at [859, 258] on div at bounding box center [785, 125] width 189 height 419
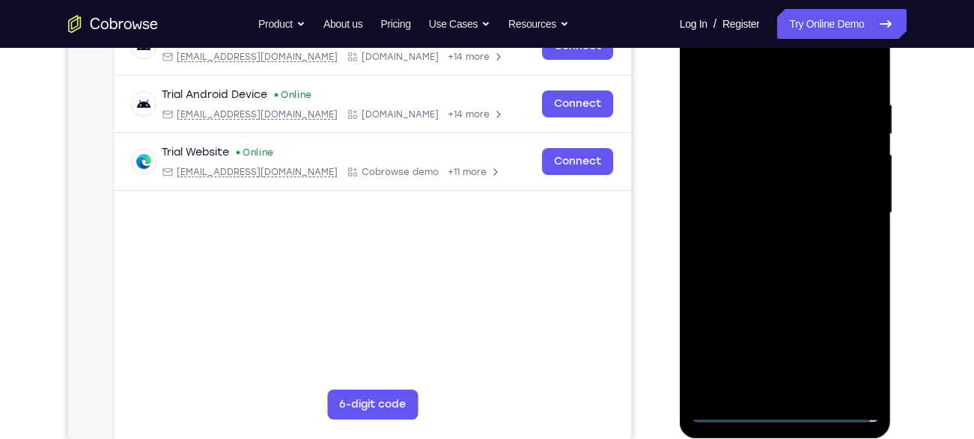
click at [786, 76] on div at bounding box center [785, 213] width 189 height 419
click at [845, 204] on div at bounding box center [785, 213] width 189 height 419
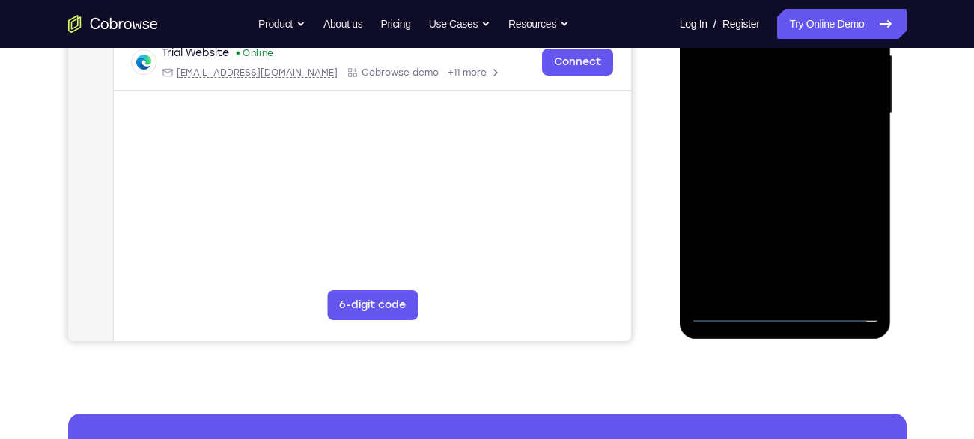
scroll to position [314, 0]
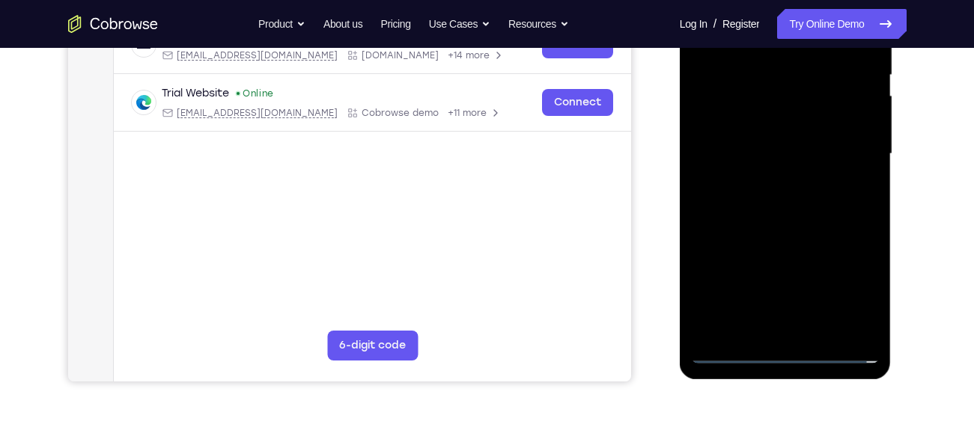
click at [768, 180] on div at bounding box center [785, 154] width 189 height 419
click at [764, 148] on div at bounding box center [785, 154] width 189 height 419
click at [732, 115] on div at bounding box center [785, 154] width 189 height 419
click at [751, 150] on div at bounding box center [785, 154] width 189 height 419
click at [785, 198] on div at bounding box center [785, 154] width 189 height 419
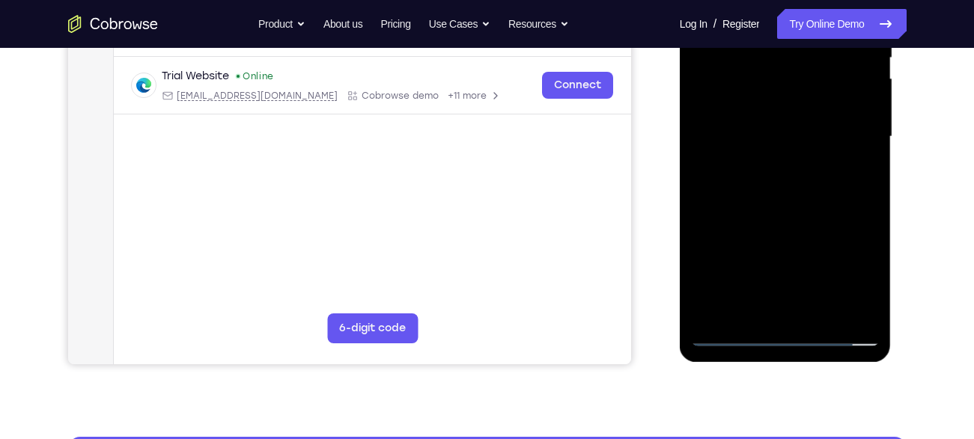
scroll to position [333, 0]
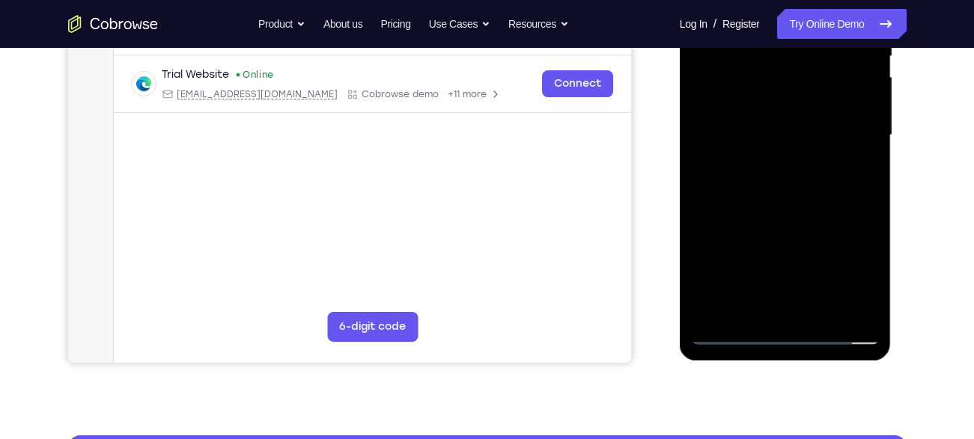
click at [795, 189] on div at bounding box center [785, 135] width 189 height 419
click at [860, 152] on div at bounding box center [785, 135] width 189 height 419
click at [772, 110] on div at bounding box center [785, 135] width 189 height 419
click at [732, 134] on div at bounding box center [785, 135] width 189 height 419
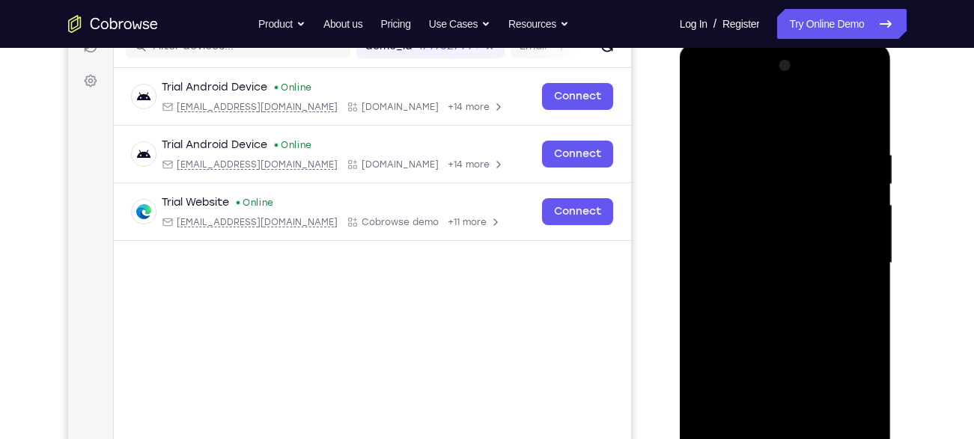
scroll to position [204, 0]
click at [856, 109] on div at bounding box center [785, 264] width 189 height 419
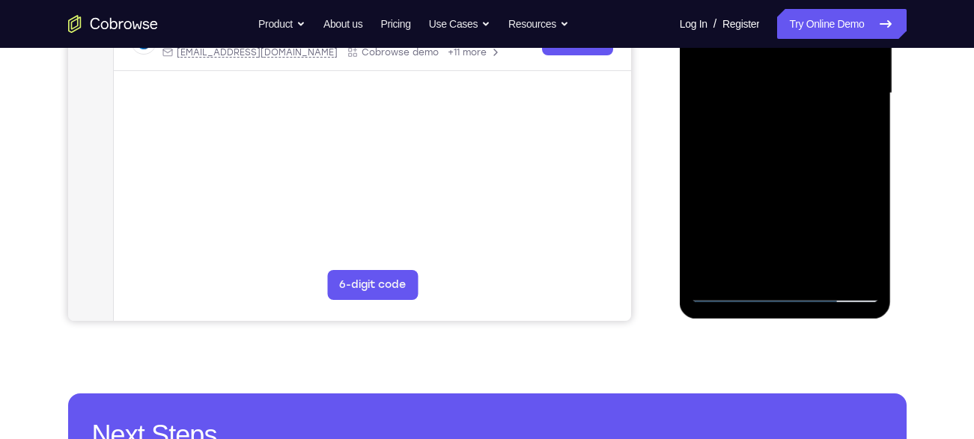
scroll to position [377, 0]
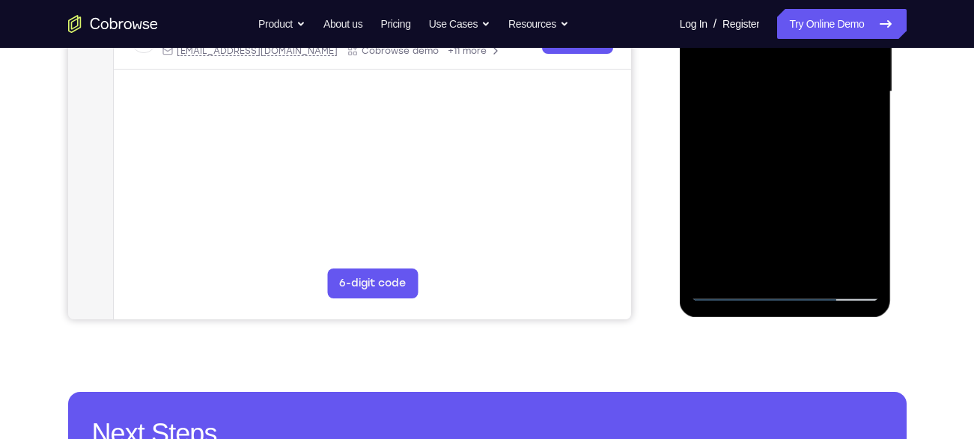
click at [801, 140] on div at bounding box center [785, 91] width 189 height 419
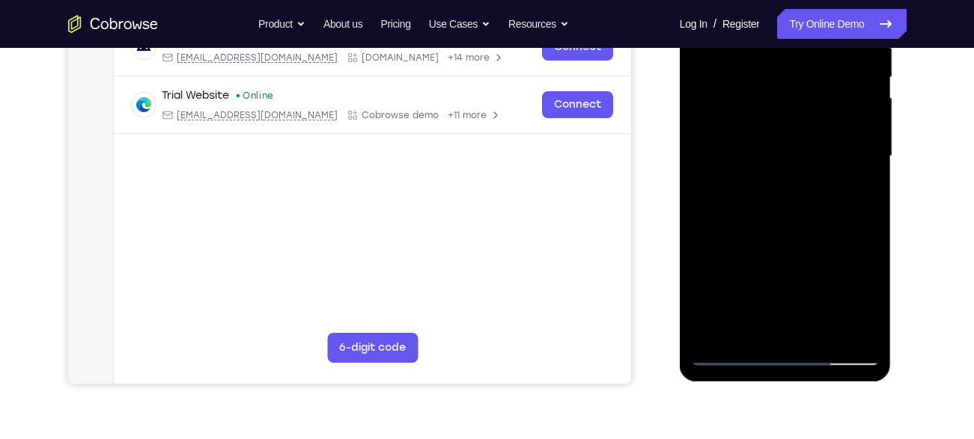
scroll to position [315, 0]
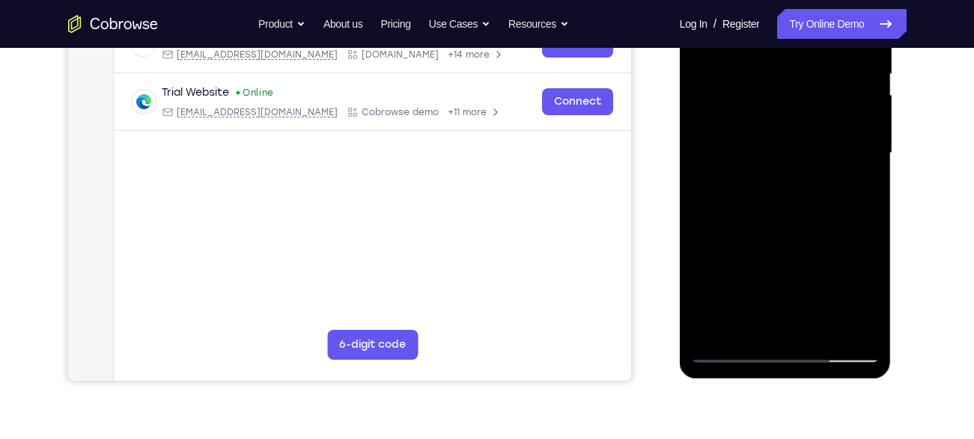
click at [732, 351] on div at bounding box center [785, 153] width 189 height 419
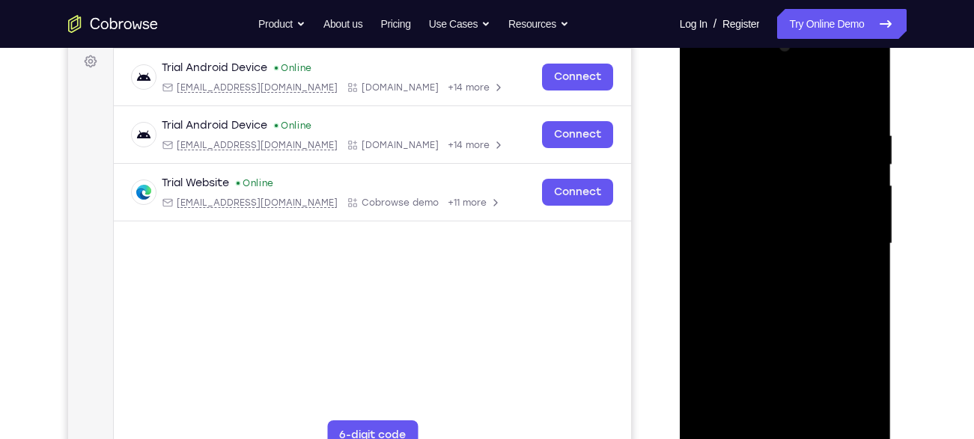
scroll to position [224, 0]
click at [762, 272] on div at bounding box center [785, 244] width 189 height 419
click at [757, 231] on div at bounding box center [785, 244] width 189 height 419
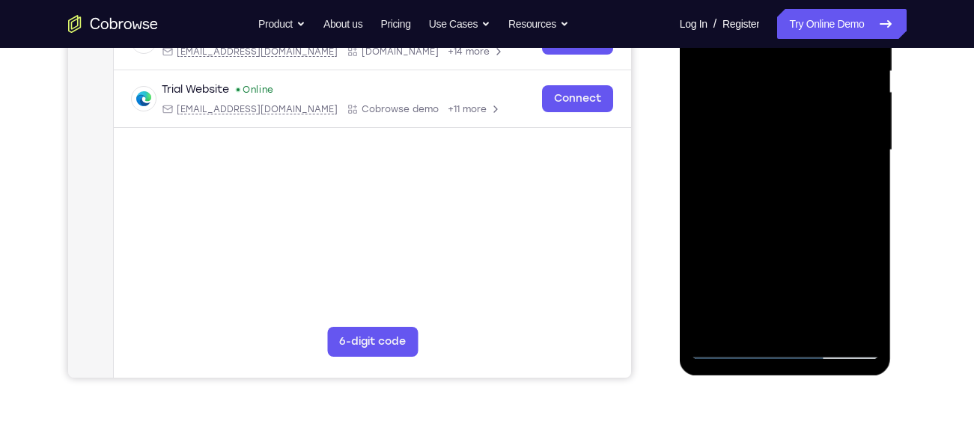
scroll to position [319, 0]
click at [792, 140] on div at bounding box center [785, 149] width 189 height 419
click at [767, 139] on div at bounding box center [785, 149] width 189 height 419
click at [731, 82] on div at bounding box center [785, 149] width 189 height 419
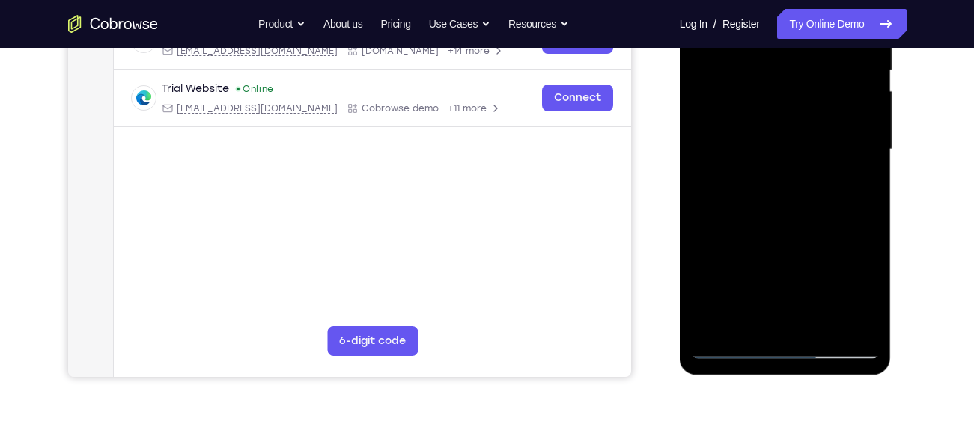
click at [749, 113] on div at bounding box center [785, 149] width 189 height 419
click at [734, 143] on div at bounding box center [785, 149] width 189 height 419
click at [788, 199] on div at bounding box center [785, 149] width 189 height 419
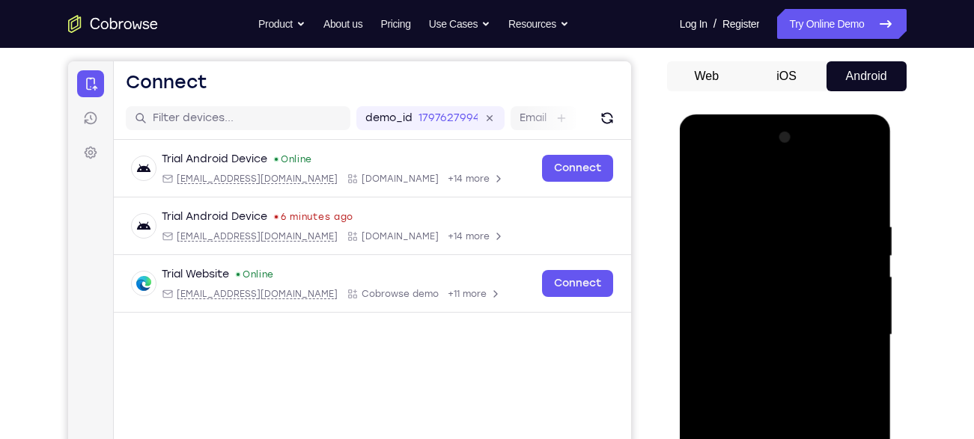
scroll to position [129, 0]
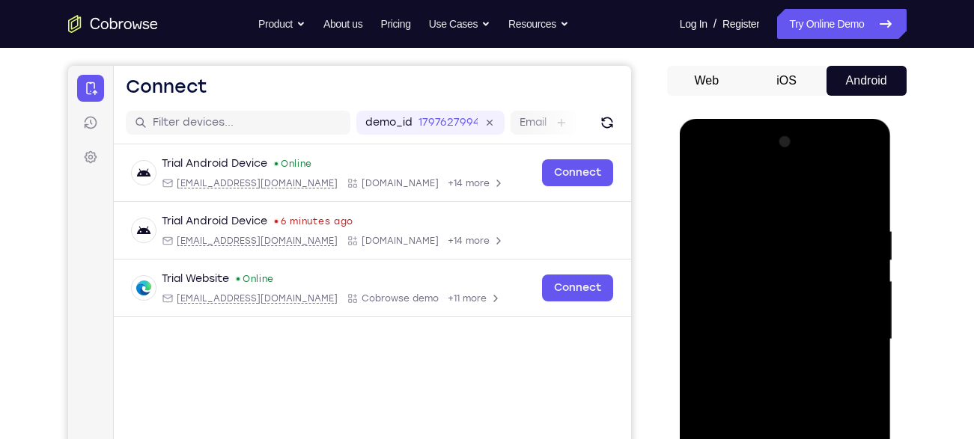
click at [705, 162] on div at bounding box center [785, 339] width 189 height 419
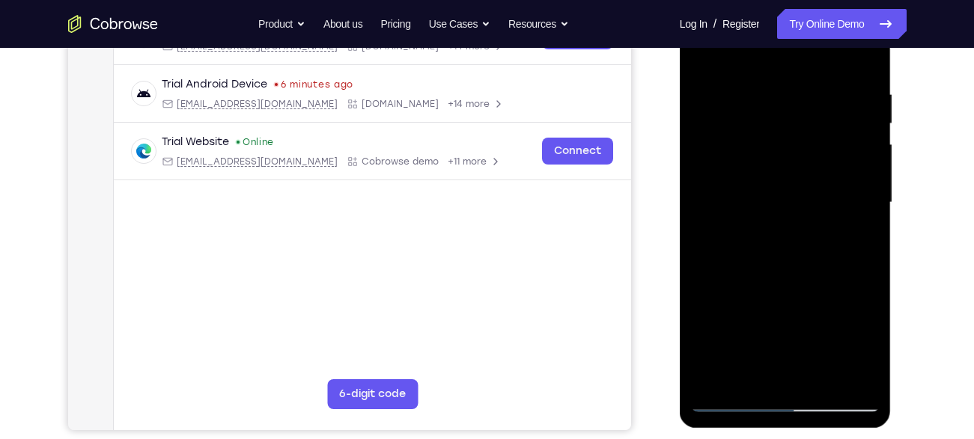
scroll to position [268, 0]
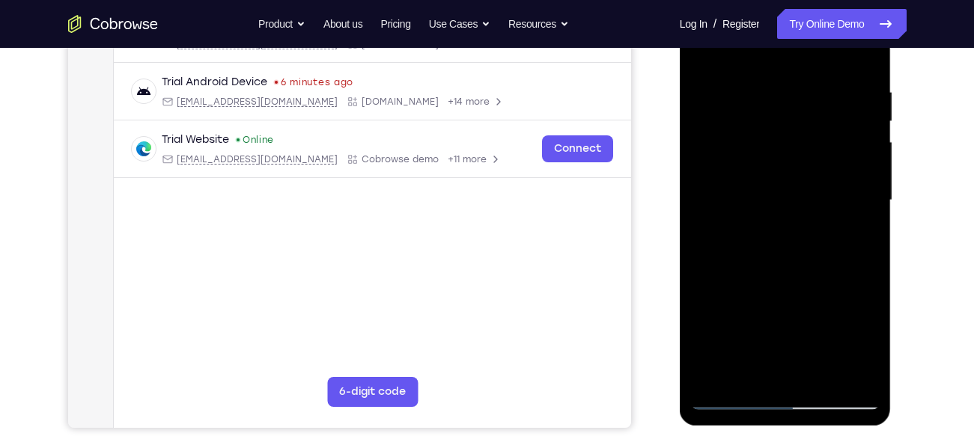
click at [847, 398] on div at bounding box center [785, 200] width 189 height 419
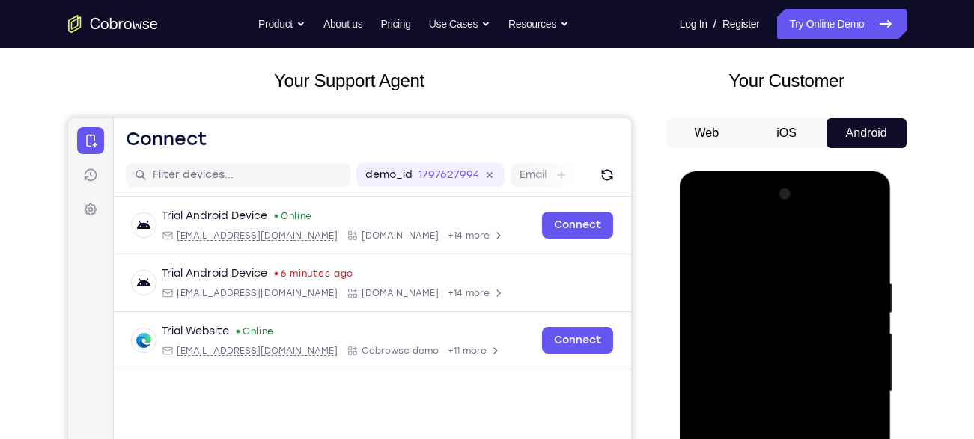
scroll to position [75, 0]
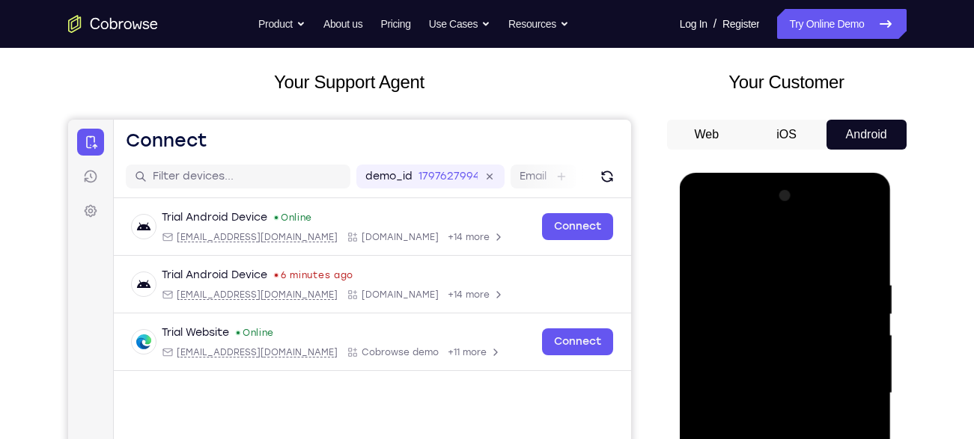
click at [776, 127] on button "iOS" at bounding box center [786, 135] width 80 height 30
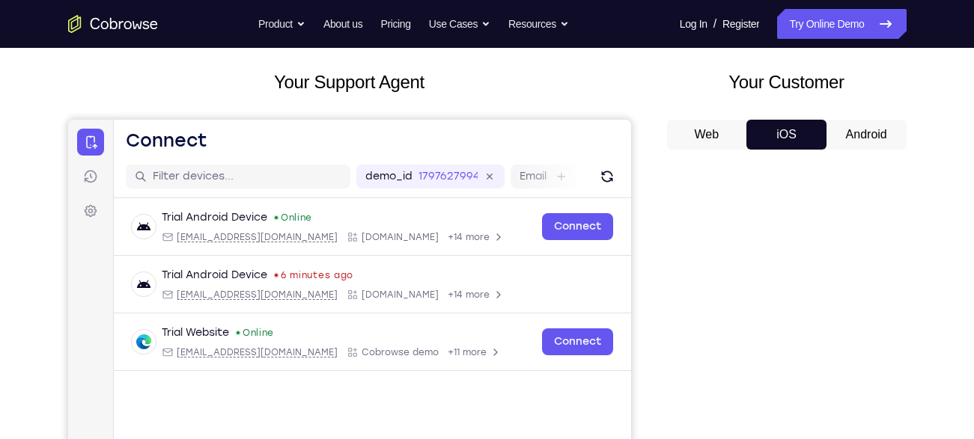
click at [860, 136] on button "Android" at bounding box center [866, 135] width 80 height 30
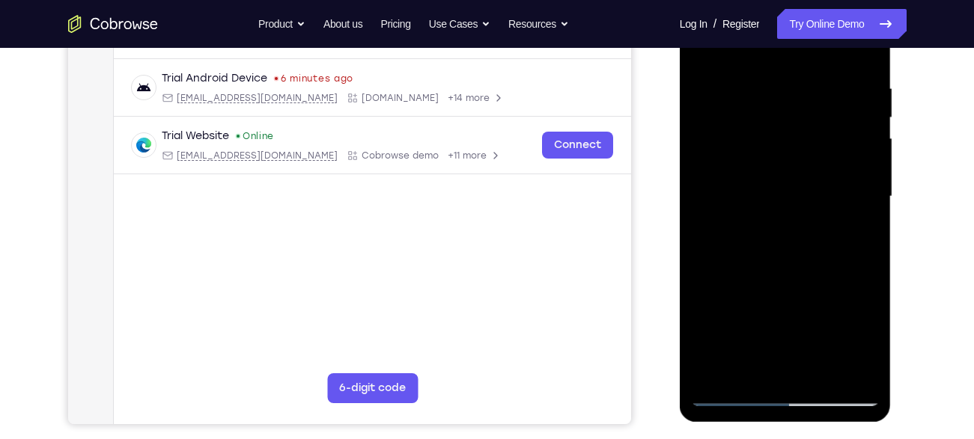
scroll to position [282, 0]
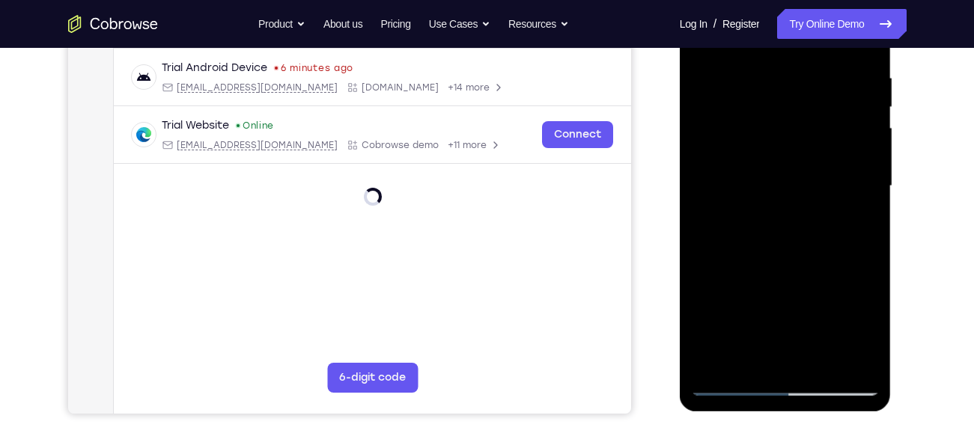
click at [789, 336] on div at bounding box center [785, 186] width 189 height 419
click at [743, 377] on div at bounding box center [785, 186] width 189 height 419
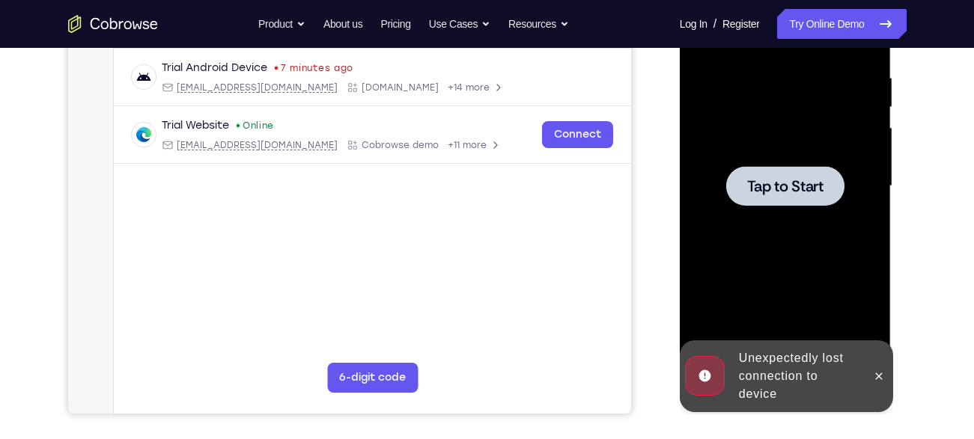
click at [789, 181] on span "Tap to Start" at bounding box center [785, 186] width 76 height 15
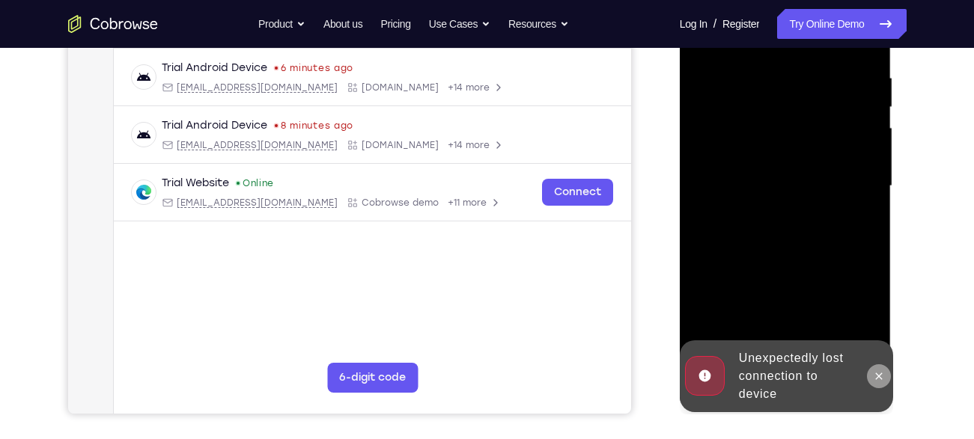
click at [877, 371] on icon at bounding box center [879, 377] width 12 height 12
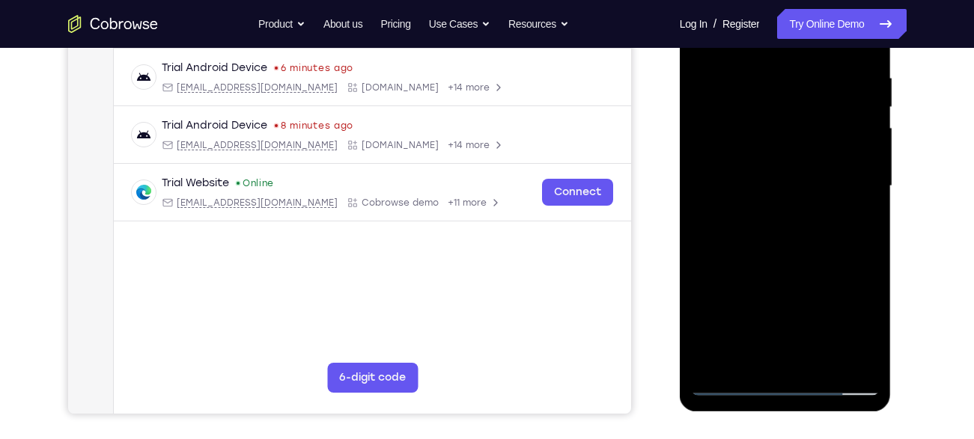
click at [789, 381] on div at bounding box center [785, 186] width 189 height 419
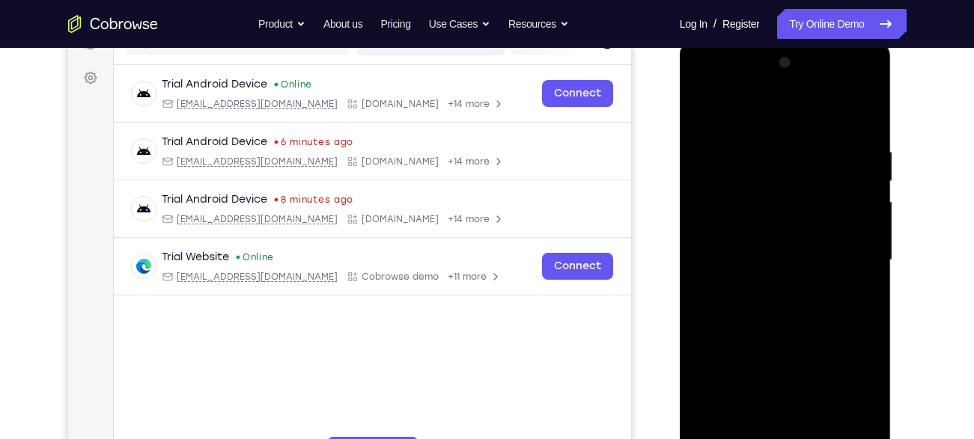
click at [838, 403] on div at bounding box center [785, 260] width 189 height 419
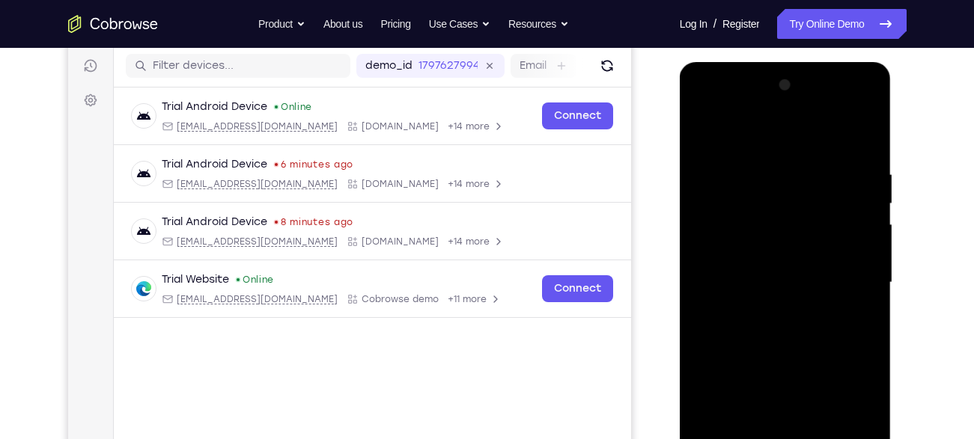
scroll to position [185, 0]
click at [722, 132] on div at bounding box center [785, 283] width 189 height 419
click at [843, 273] on div at bounding box center [785, 283] width 189 height 419
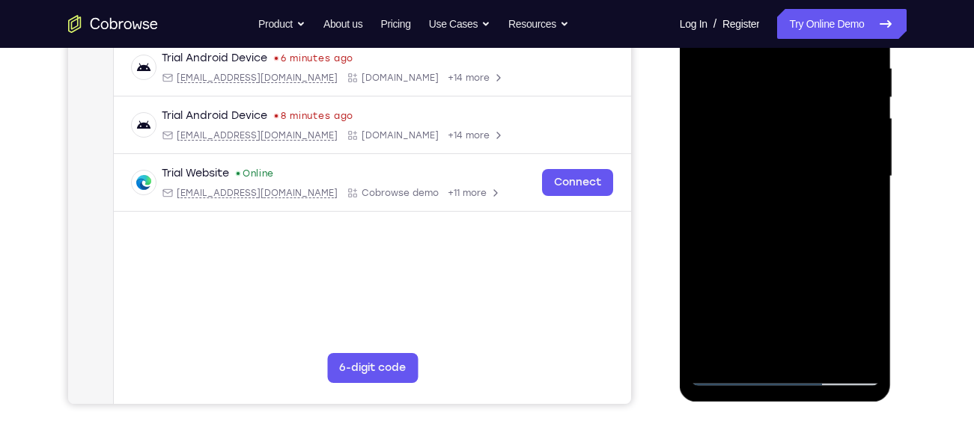
scroll to position [293, 0]
click at [768, 202] on div at bounding box center [785, 175] width 189 height 419
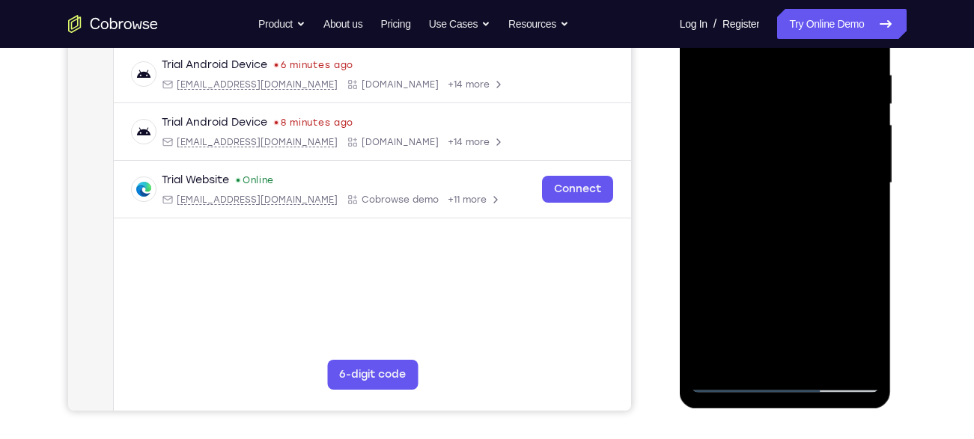
scroll to position [284, 0]
click at [755, 176] on div at bounding box center [785, 184] width 189 height 419
click at [743, 174] on div at bounding box center [785, 184] width 189 height 419
click at [758, 200] on div at bounding box center [785, 184] width 189 height 419
click at [734, 168] on div at bounding box center [785, 184] width 189 height 419
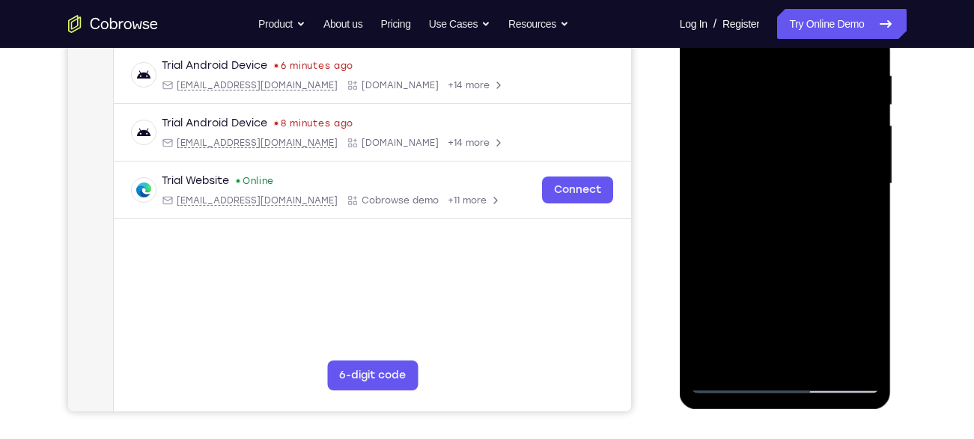
click at [740, 153] on div at bounding box center [785, 184] width 189 height 419
click at [757, 180] on div at bounding box center [785, 184] width 189 height 419
click at [784, 229] on div at bounding box center [785, 184] width 189 height 419
click at [782, 234] on div at bounding box center [785, 184] width 189 height 419
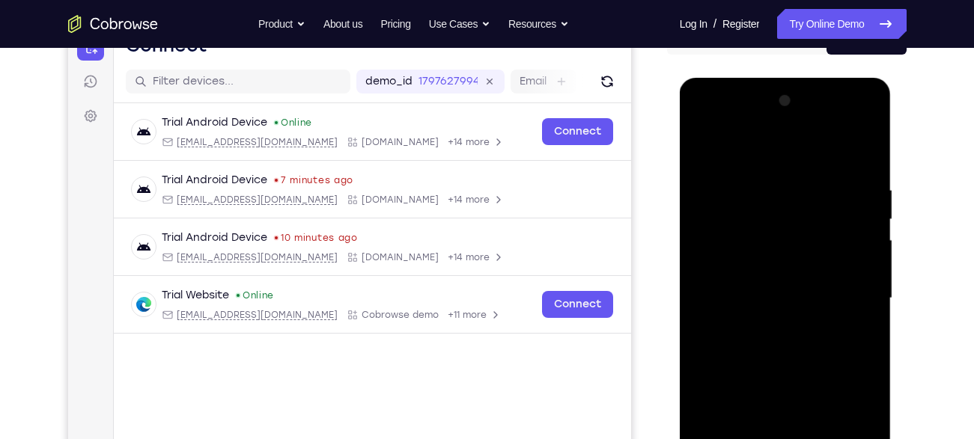
scroll to position [166, 0]
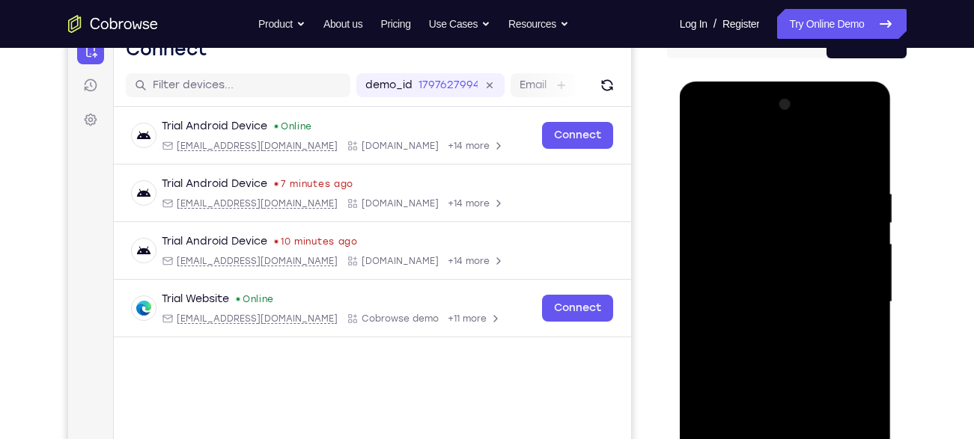
drag, startPoint x: 773, startPoint y: 171, endPoint x: 759, endPoint y: 116, distance: 57.2
click at [759, 116] on div at bounding box center [785, 302] width 189 height 419
drag, startPoint x: 763, startPoint y: 158, endPoint x: 762, endPoint y: -14, distance: 172.2
click at [762, 82] on html "Online web based iOS Simulators and Android Emulators. Run iPhone, iPad, Mobile…" at bounding box center [786, 306] width 213 height 449
click at [761, 326] on div at bounding box center [785, 302] width 189 height 419
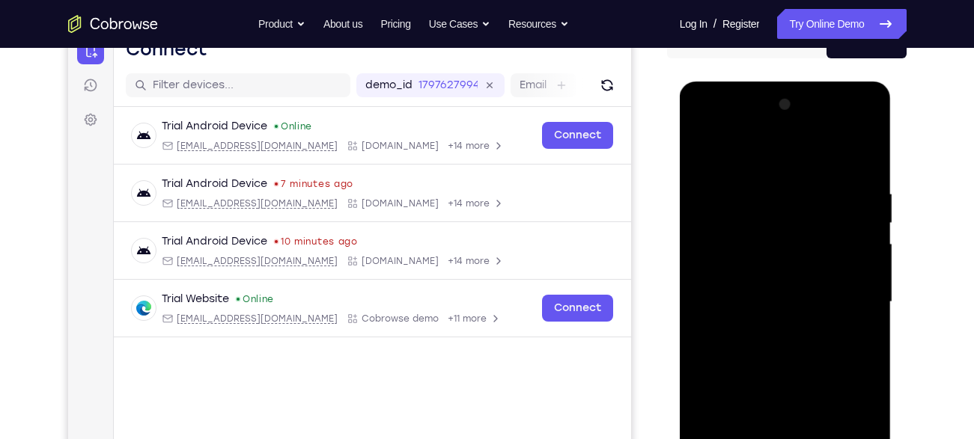
click at [814, 335] on div at bounding box center [785, 302] width 189 height 419
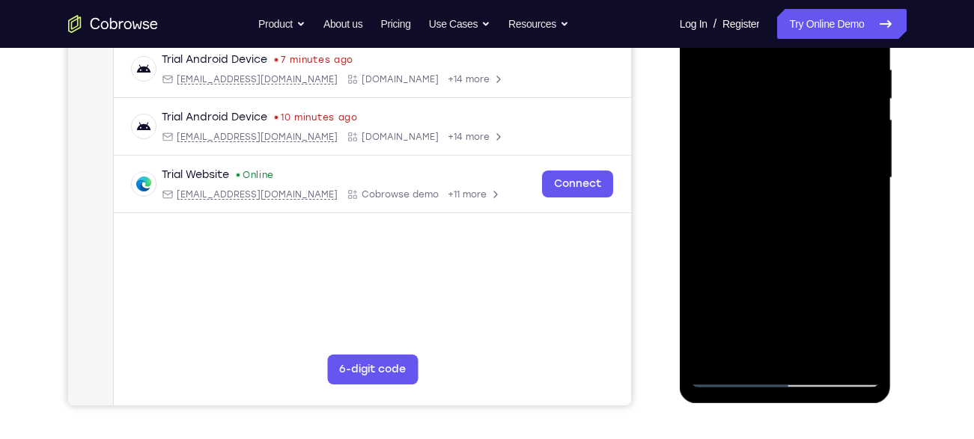
scroll to position [291, 0]
click at [777, 222] on div at bounding box center [785, 177] width 189 height 419
